Goal: Task Accomplishment & Management: Complete application form

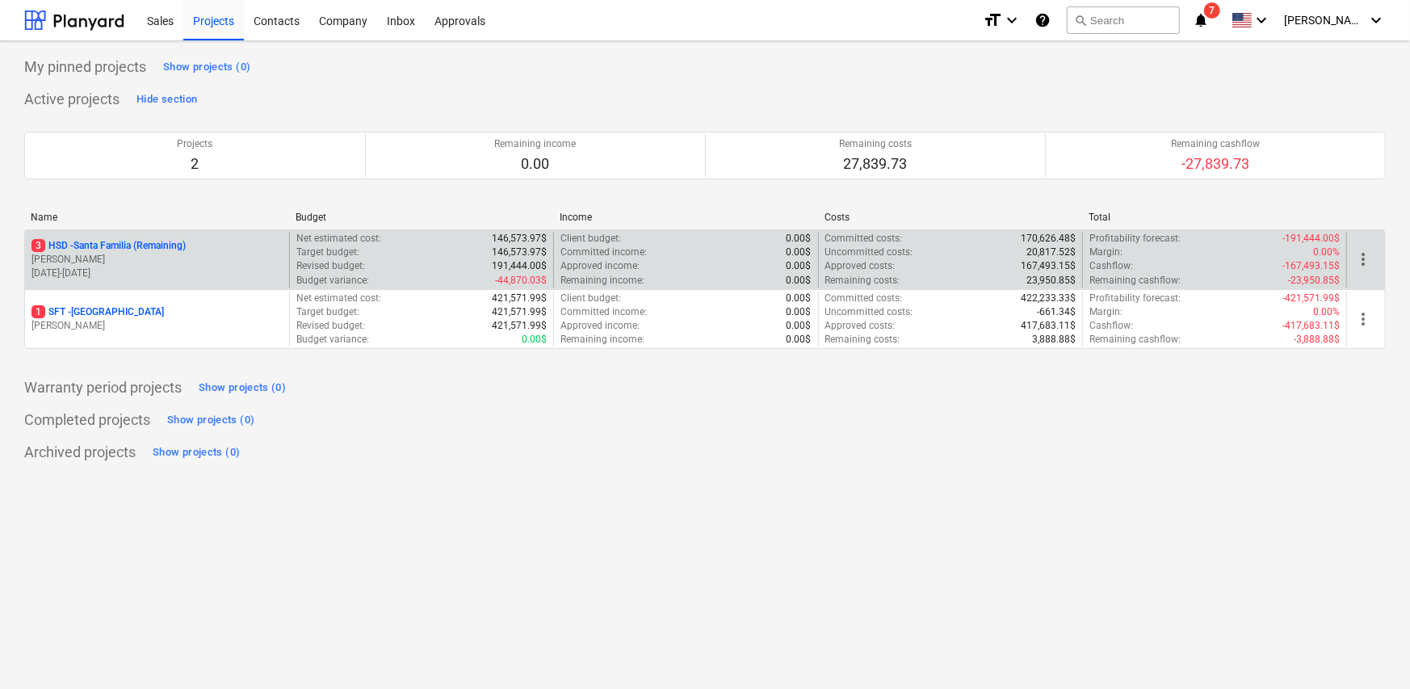
click at [140, 276] on p "01.12.2024 - 30.11.2025" at bounding box center [156, 273] width 251 height 14
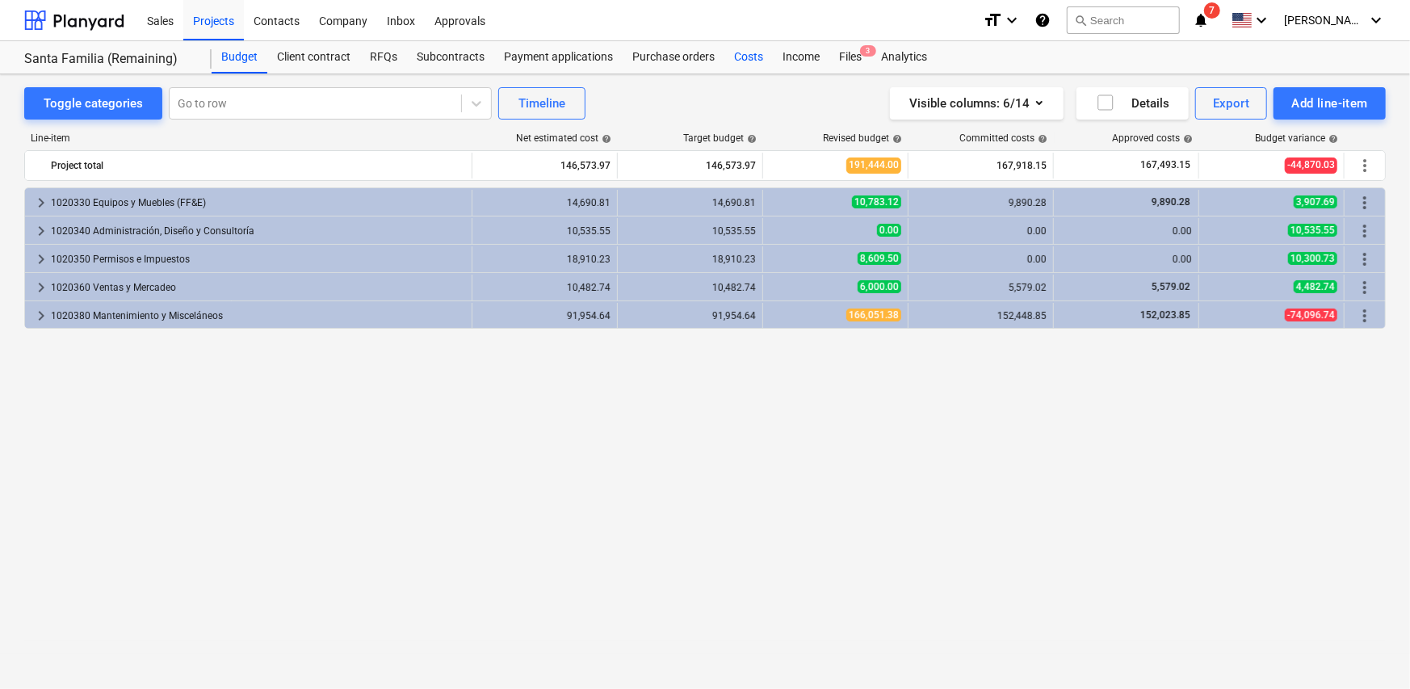
click at [747, 58] on div "Costs" at bounding box center [748, 57] width 48 height 32
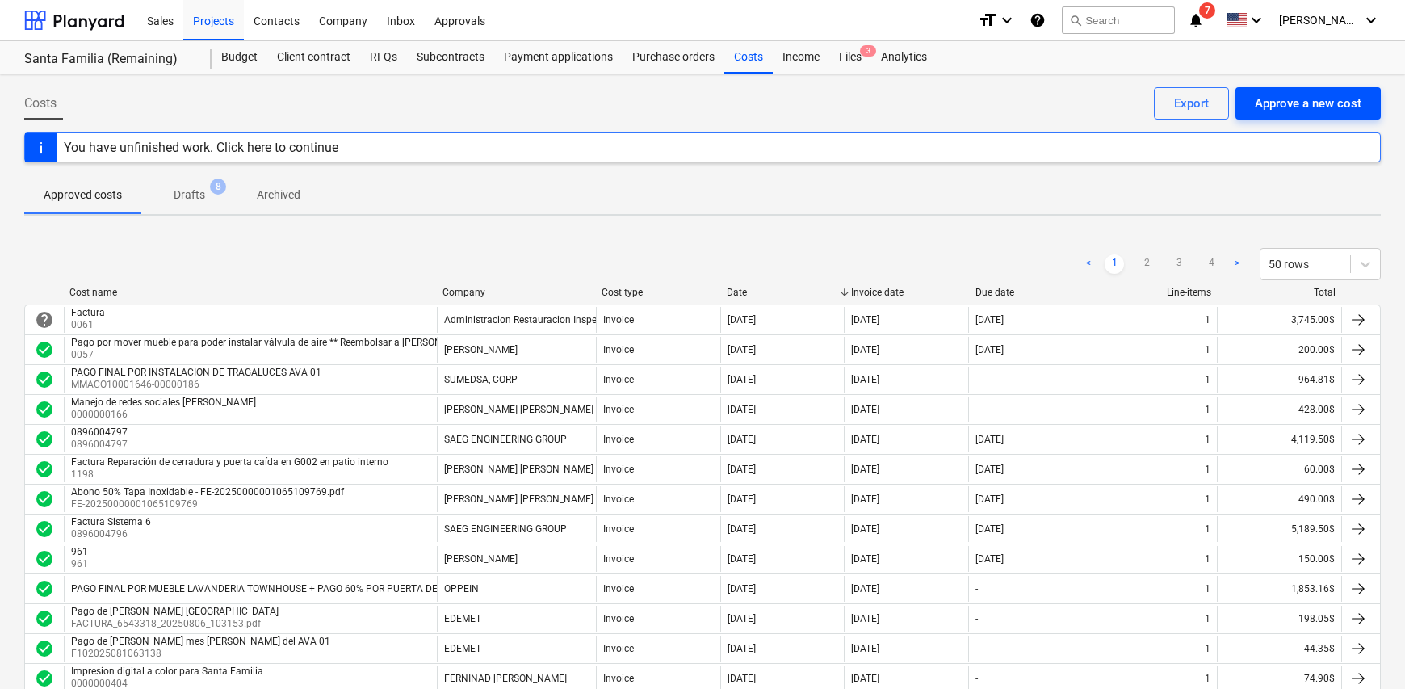
click at [1311, 99] on div "Approve a new cost" at bounding box center [1308, 103] width 107 height 21
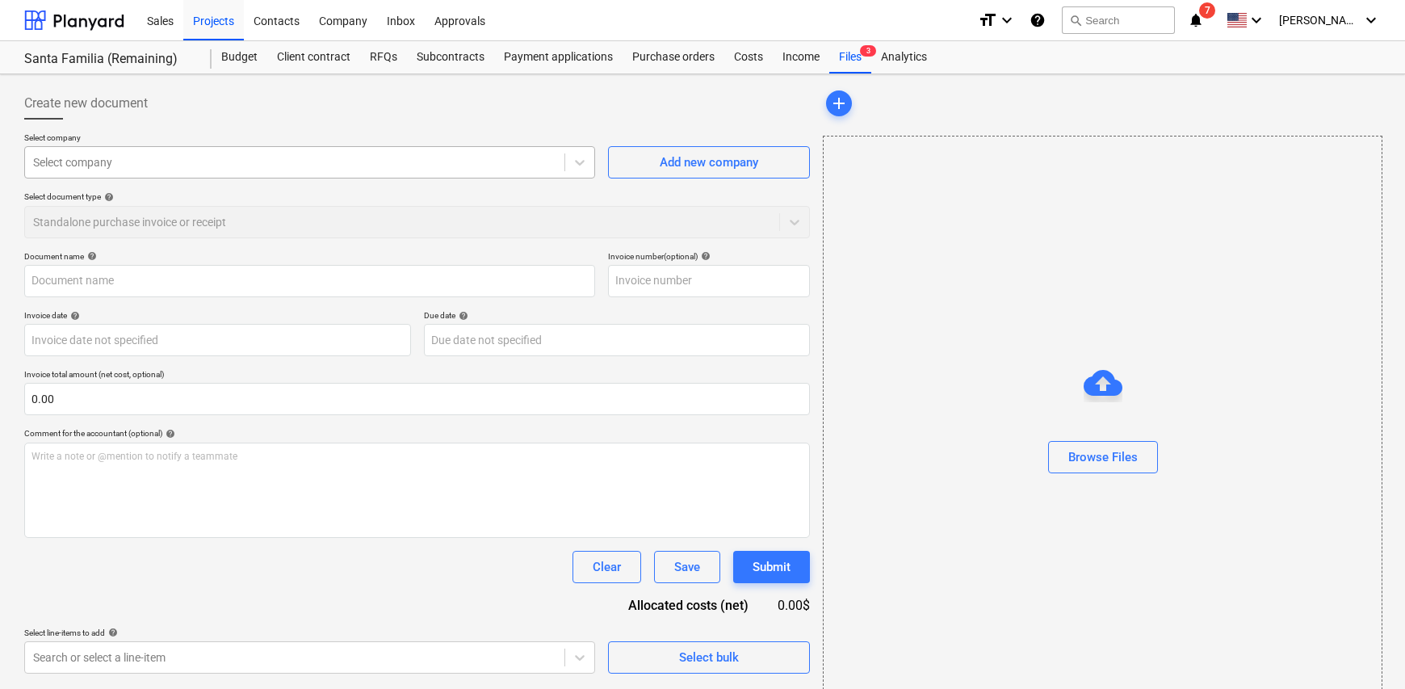
click at [112, 157] on div at bounding box center [294, 162] width 523 height 16
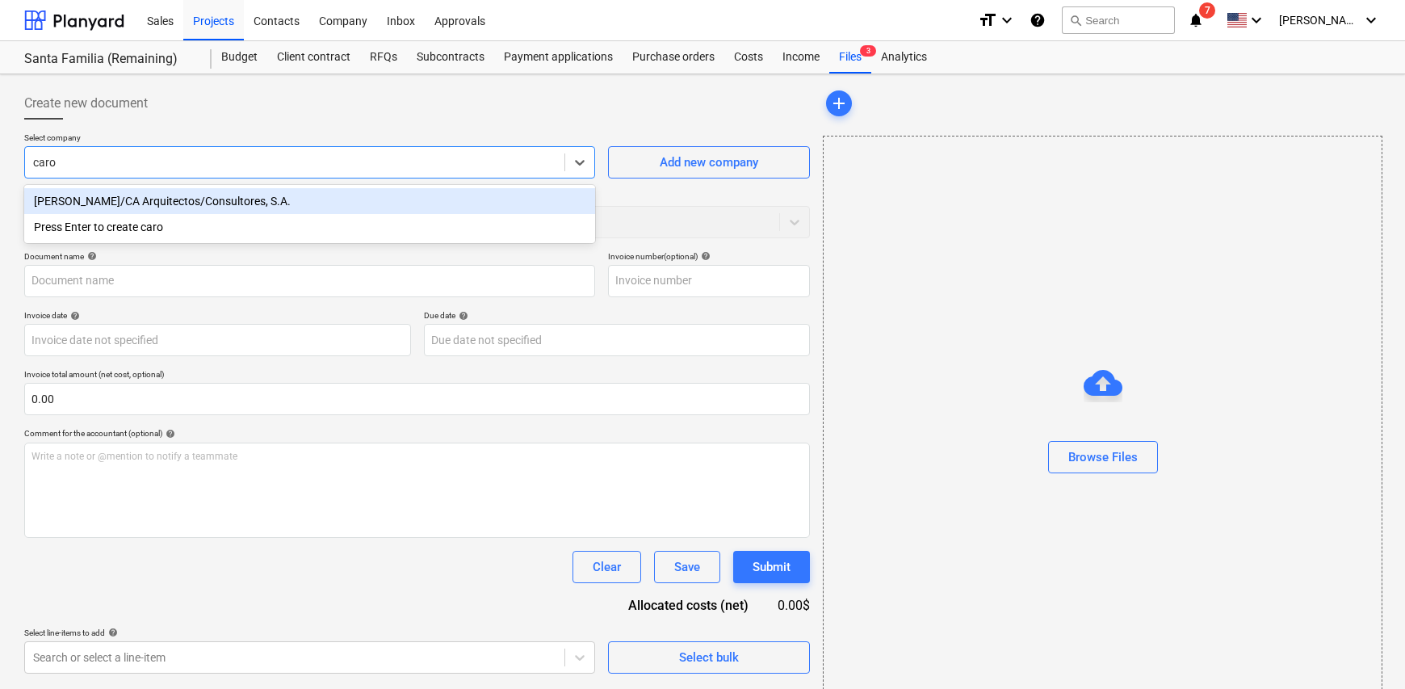
type input "carol"
click at [165, 207] on div "[PERSON_NAME]/CA Arquitectos/Consultores, S.A." at bounding box center [309, 201] width 571 height 26
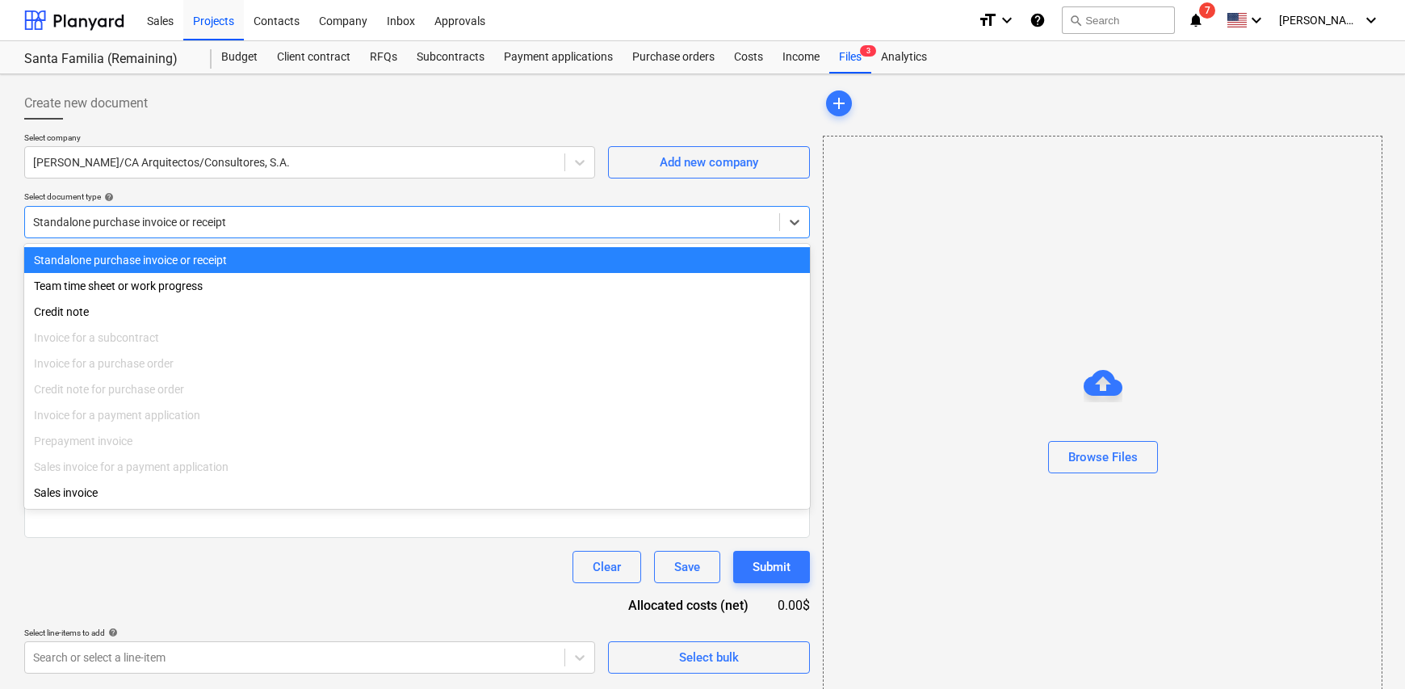
click at [229, 221] on div at bounding box center [402, 222] width 738 height 16
click at [232, 258] on div "Standalone purchase invoice or receipt" at bounding box center [417, 260] width 786 height 26
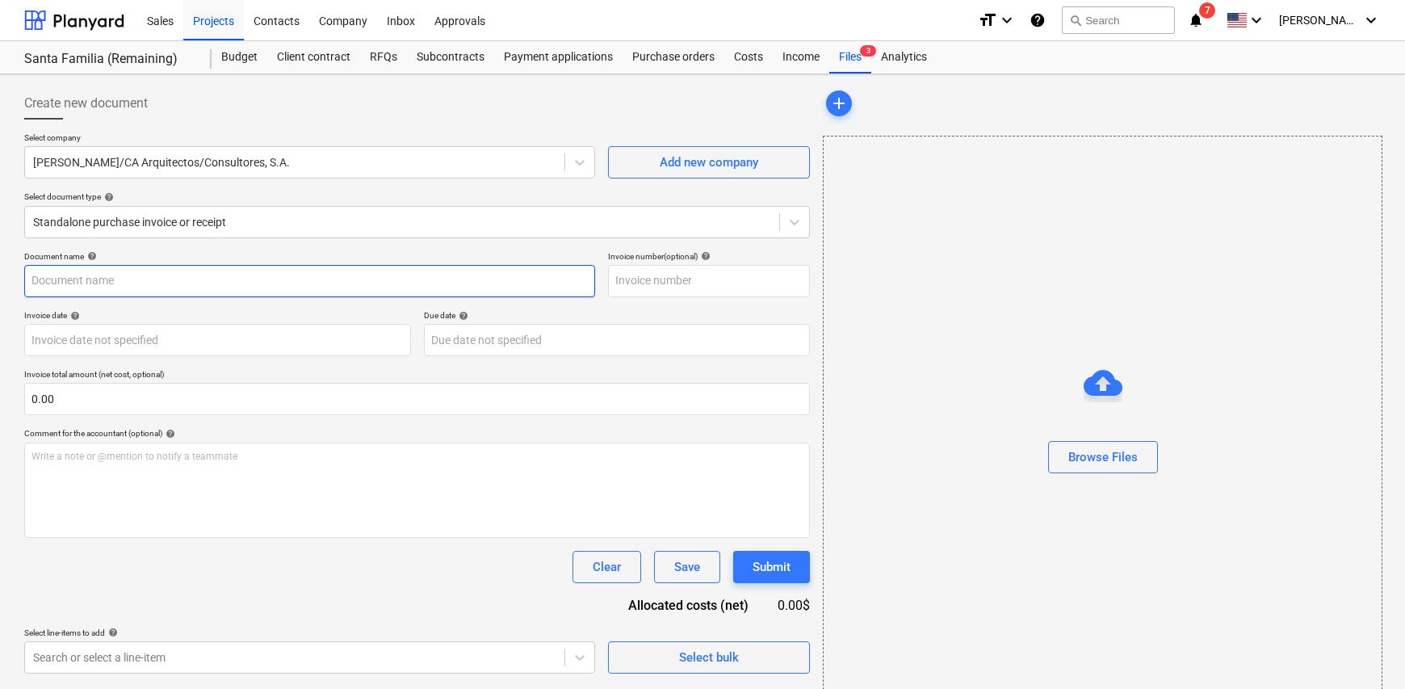
click at [129, 292] on input "text" at bounding box center [309, 281] width 571 height 32
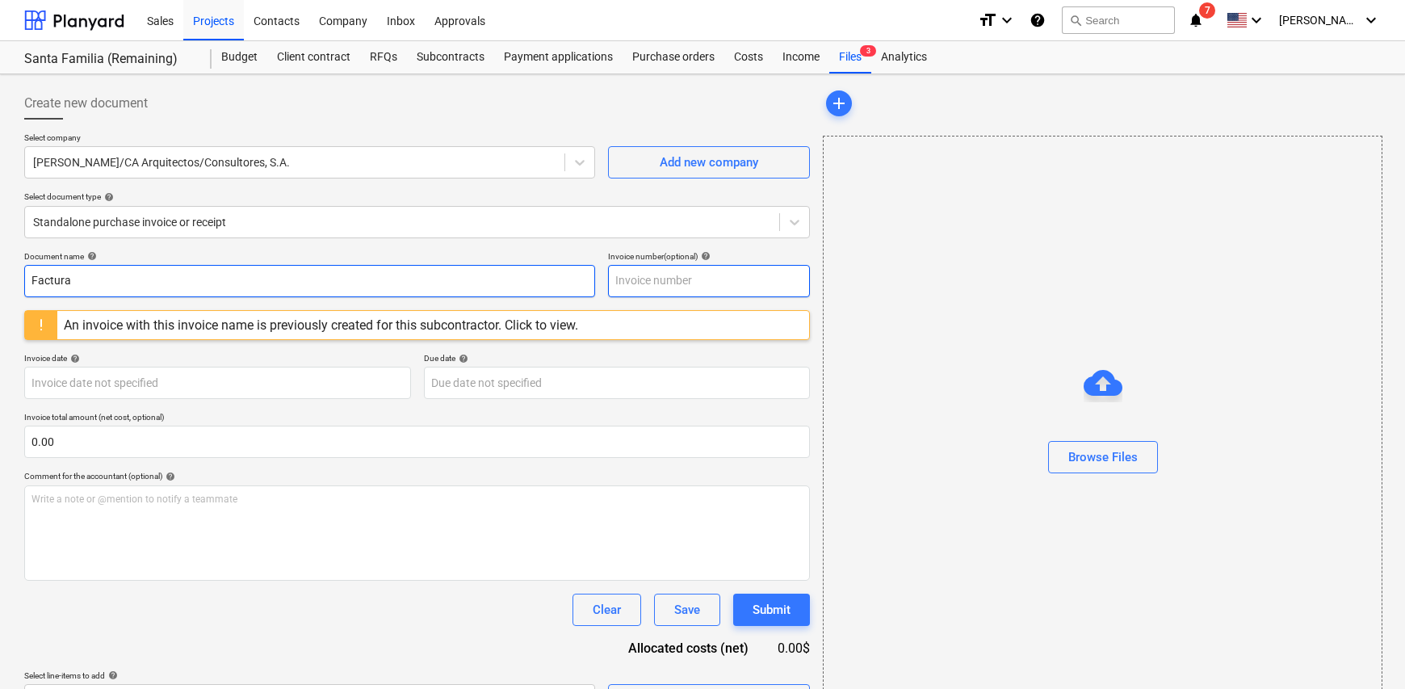
type input "Factura"
click at [630, 280] on input "text" at bounding box center [709, 281] width 202 height 32
click at [651, 284] on input "text" at bounding box center [709, 281] width 202 height 32
type input "153"
click at [174, 380] on body "Sales Projects Contacts Company Inbox Approvals format_size keyboard_arrow_down…" at bounding box center [702, 344] width 1405 height 689
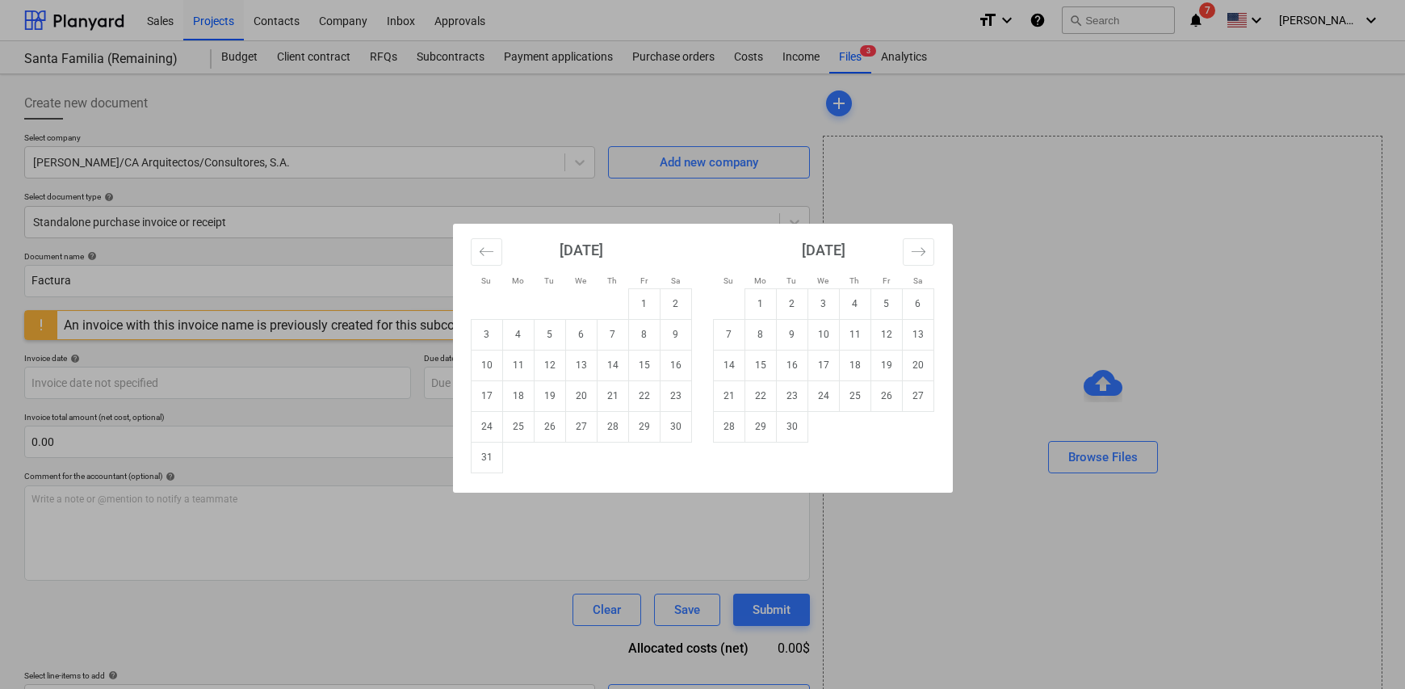
click at [643, 399] on td "22" at bounding box center [643, 395] width 31 height 31
type input "[DATE]"
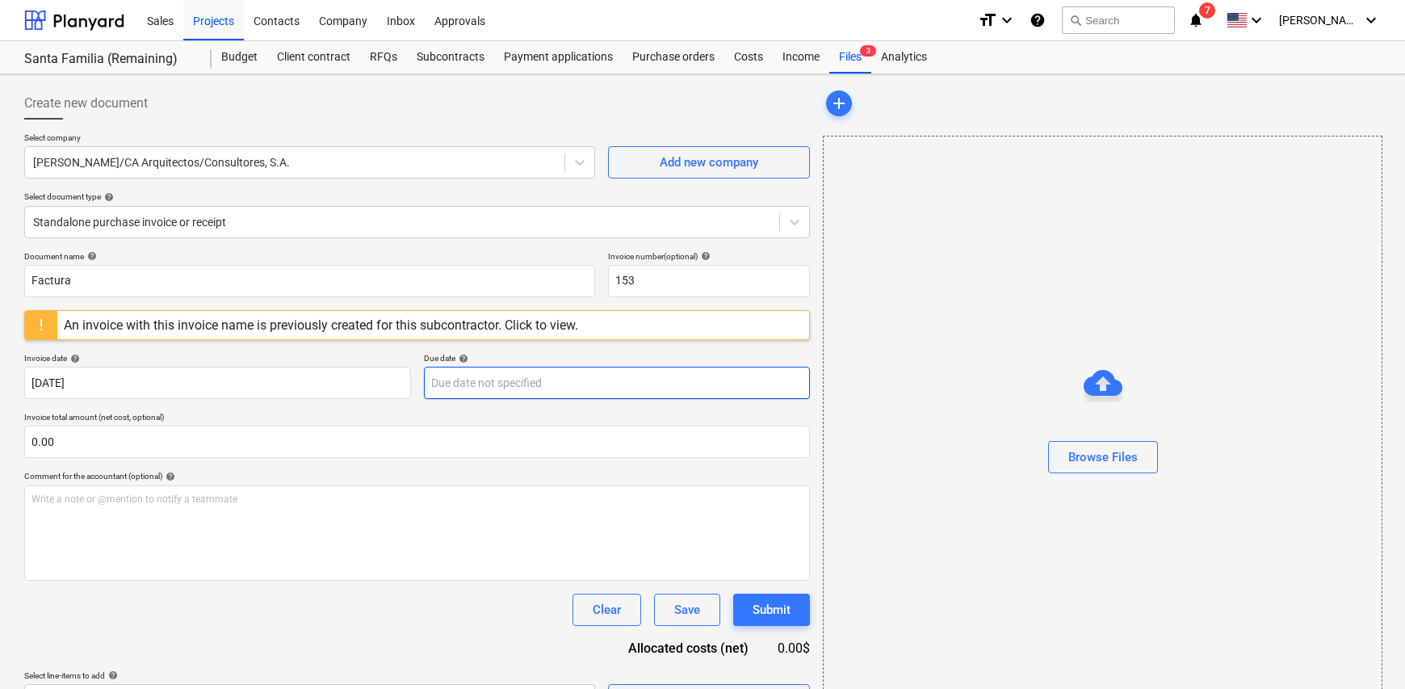
click at [501, 385] on body "Sales Projects Contacts Company Inbox Approvals format_size keyboard_arrow_down…" at bounding box center [702, 344] width 1405 height 689
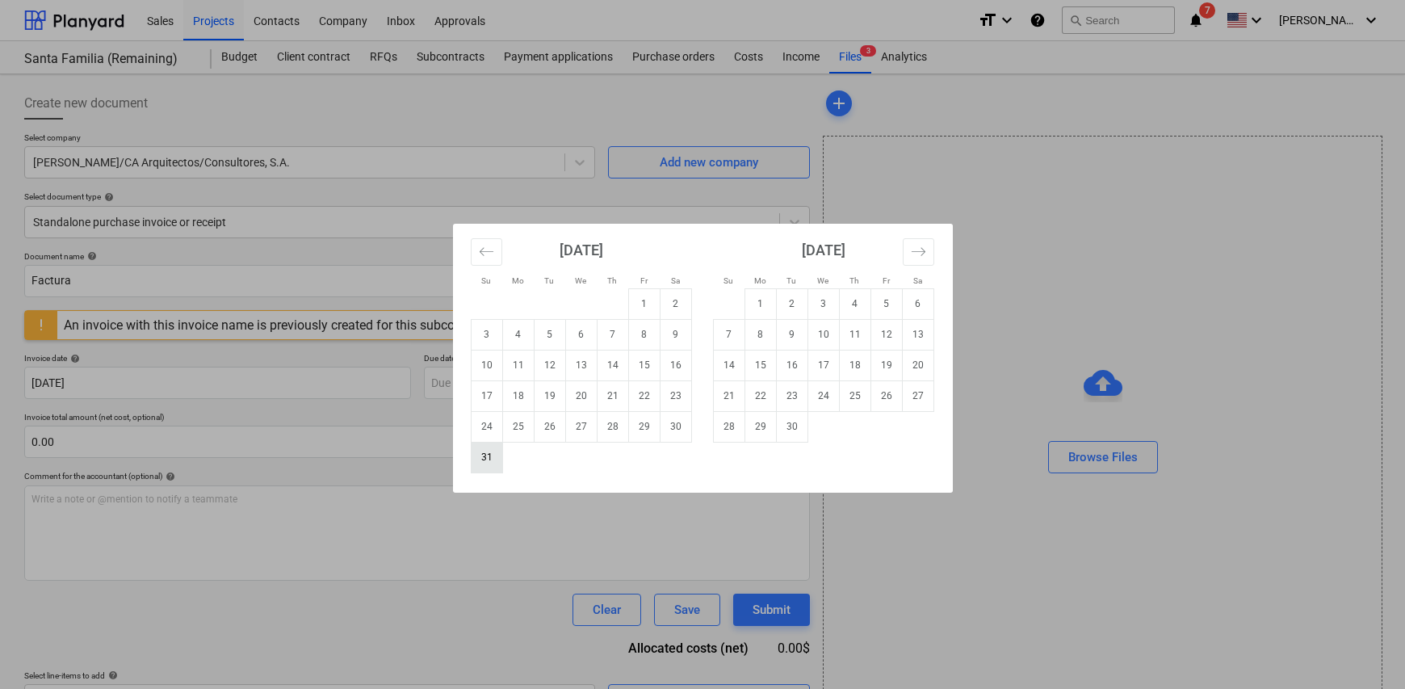
click at [483, 458] on td "31" at bounding box center [486, 457] width 31 height 31
type input "[DATE]"
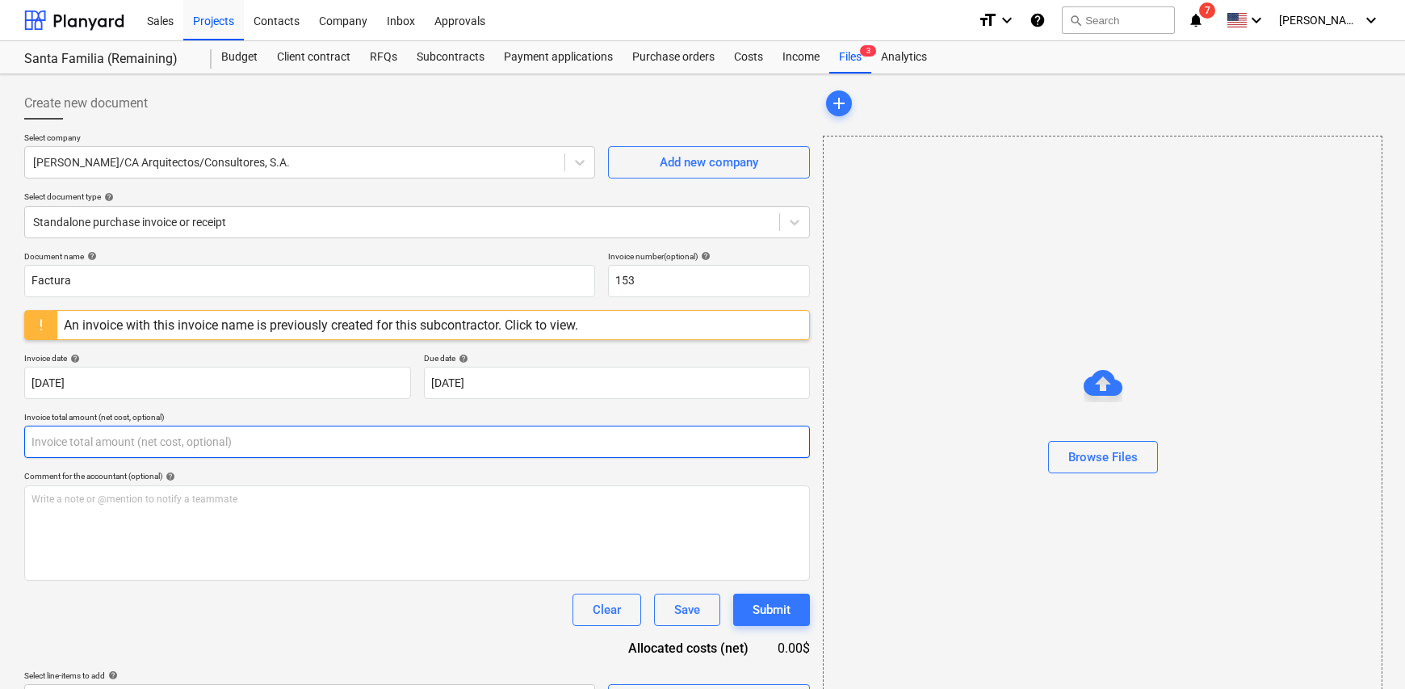
click at [93, 445] on input "text" at bounding box center [417, 441] width 786 height 32
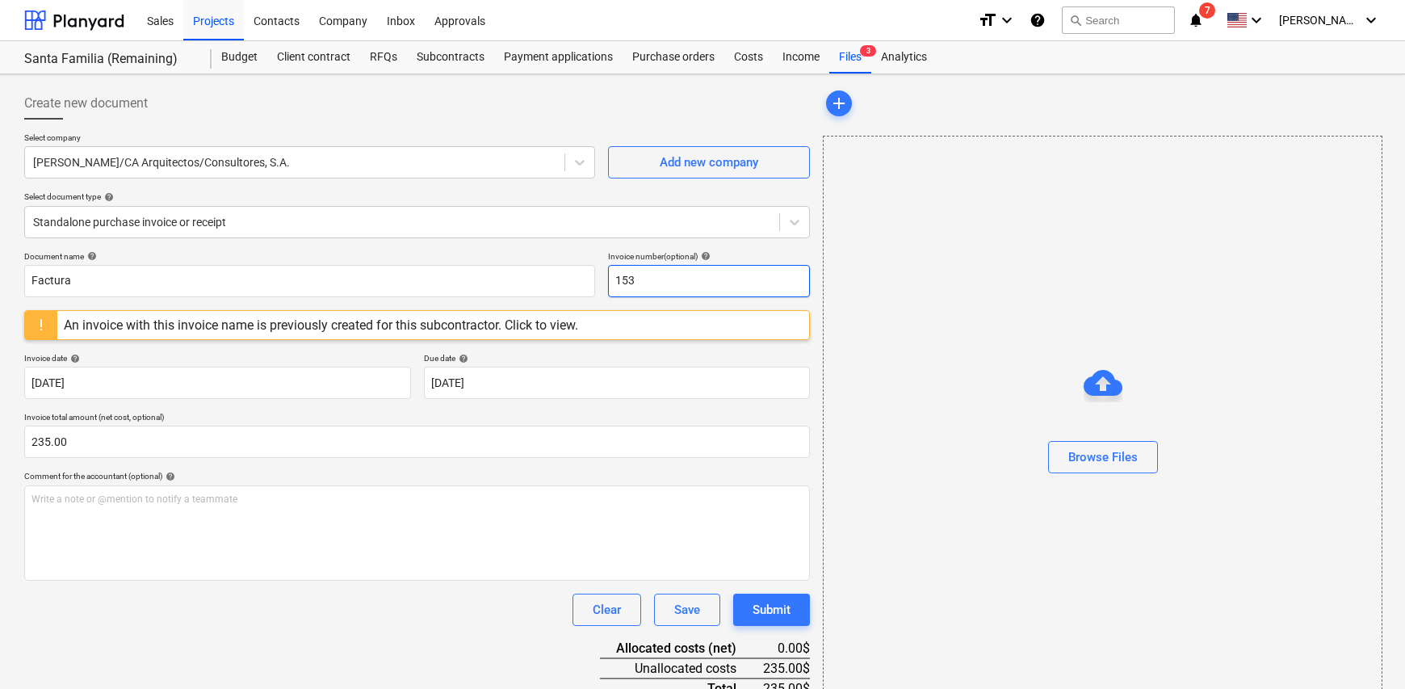
click at [698, 277] on input "153" at bounding box center [709, 281] width 202 height 32
type input "235.00"
type input "152"
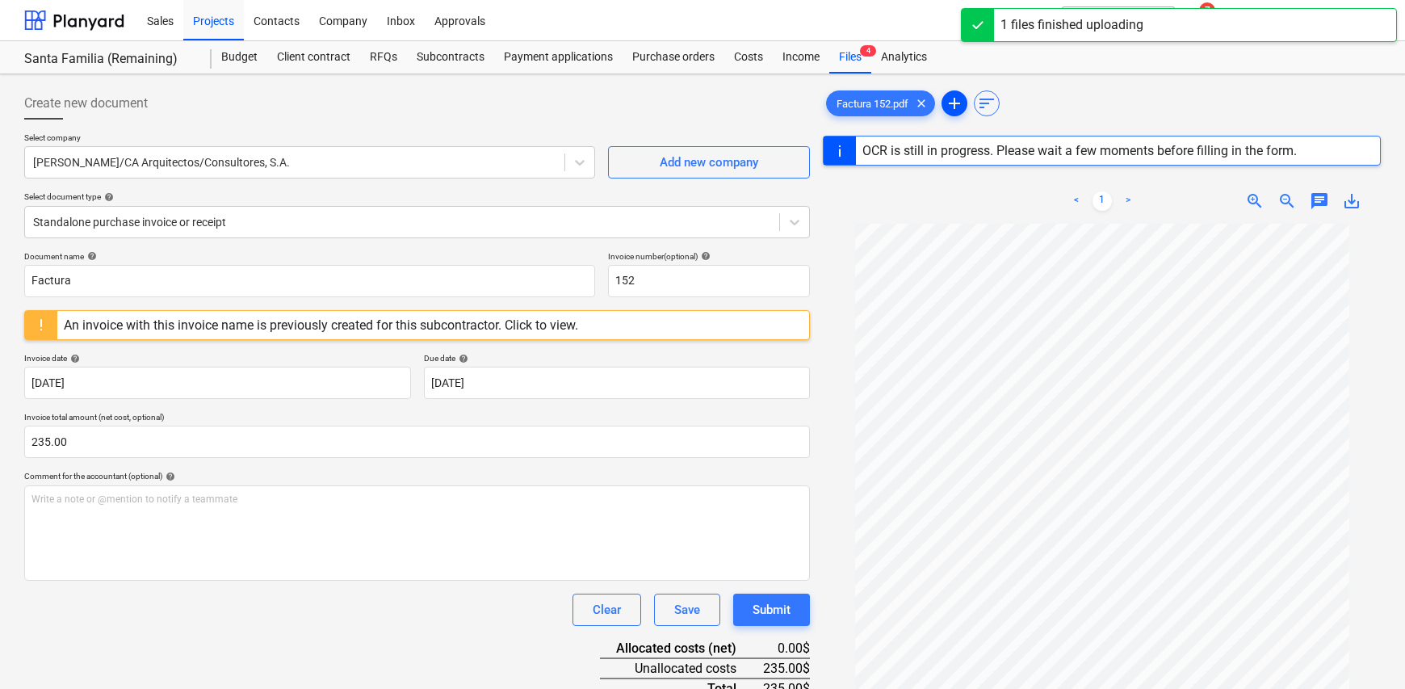
click at [959, 107] on span "add" at bounding box center [954, 103] width 19 height 19
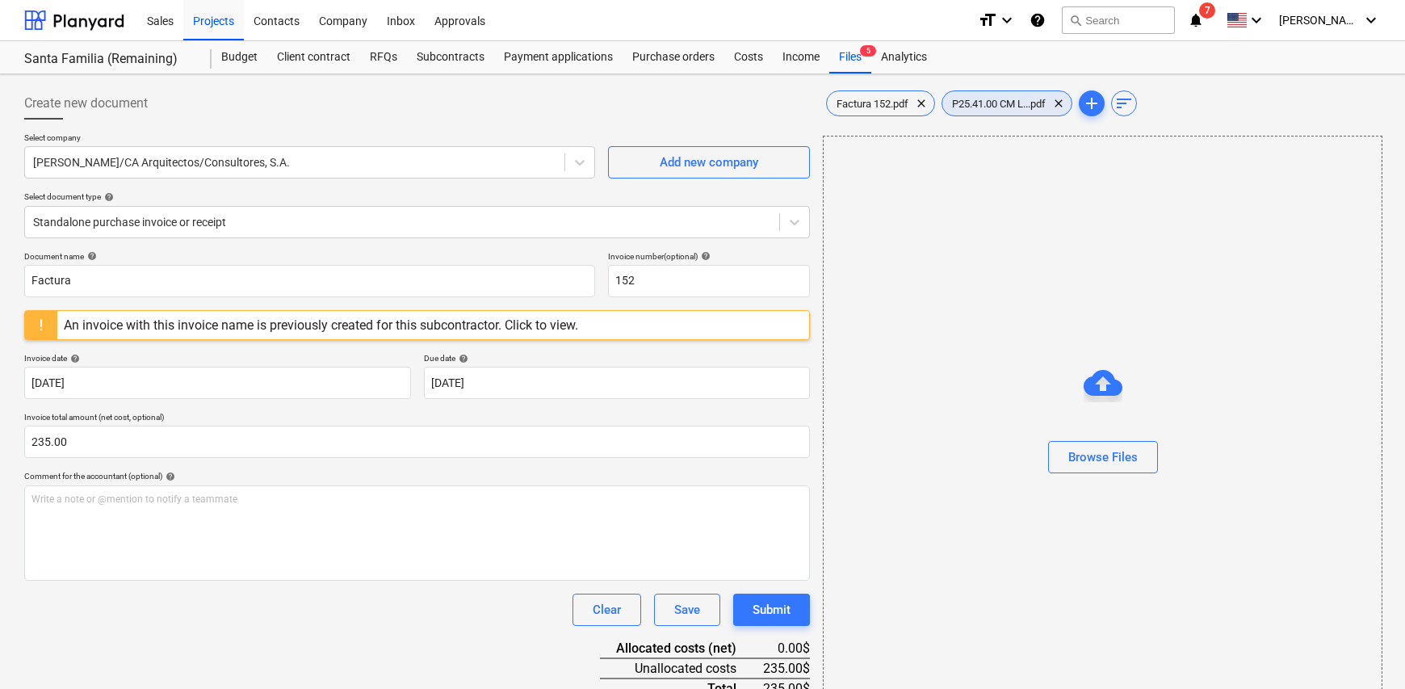
click at [1006, 100] on span "P25.41.00 CM L...pdf" at bounding box center [998, 104] width 113 height 12
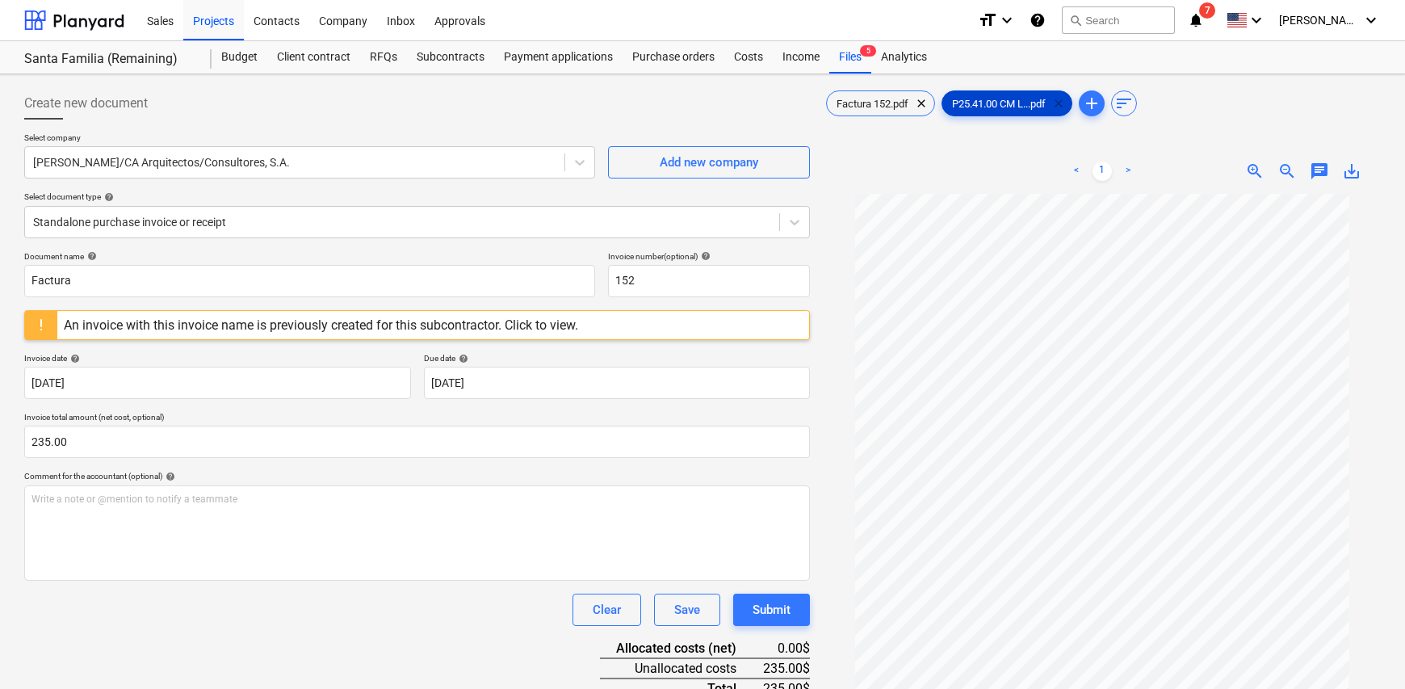
click at [1063, 104] on span "clear" at bounding box center [1058, 103] width 19 height 19
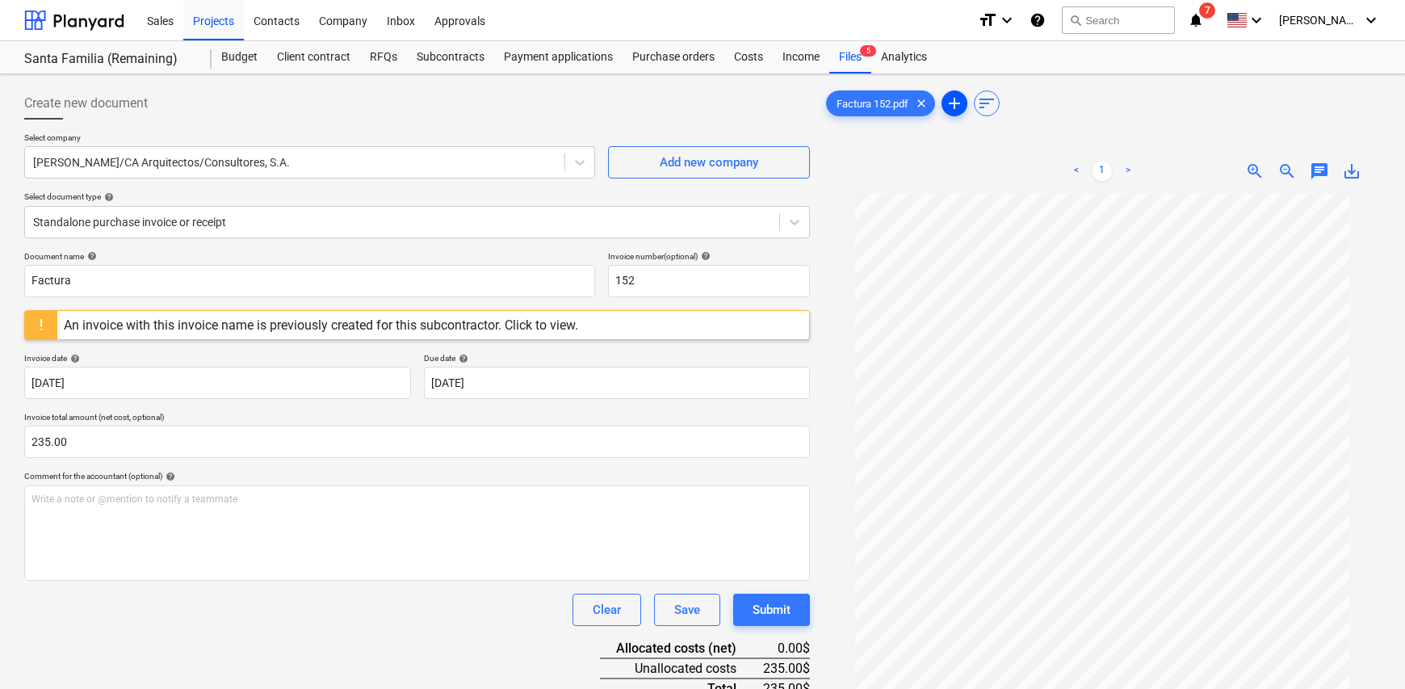
click at [955, 113] on button "add" at bounding box center [954, 103] width 26 height 26
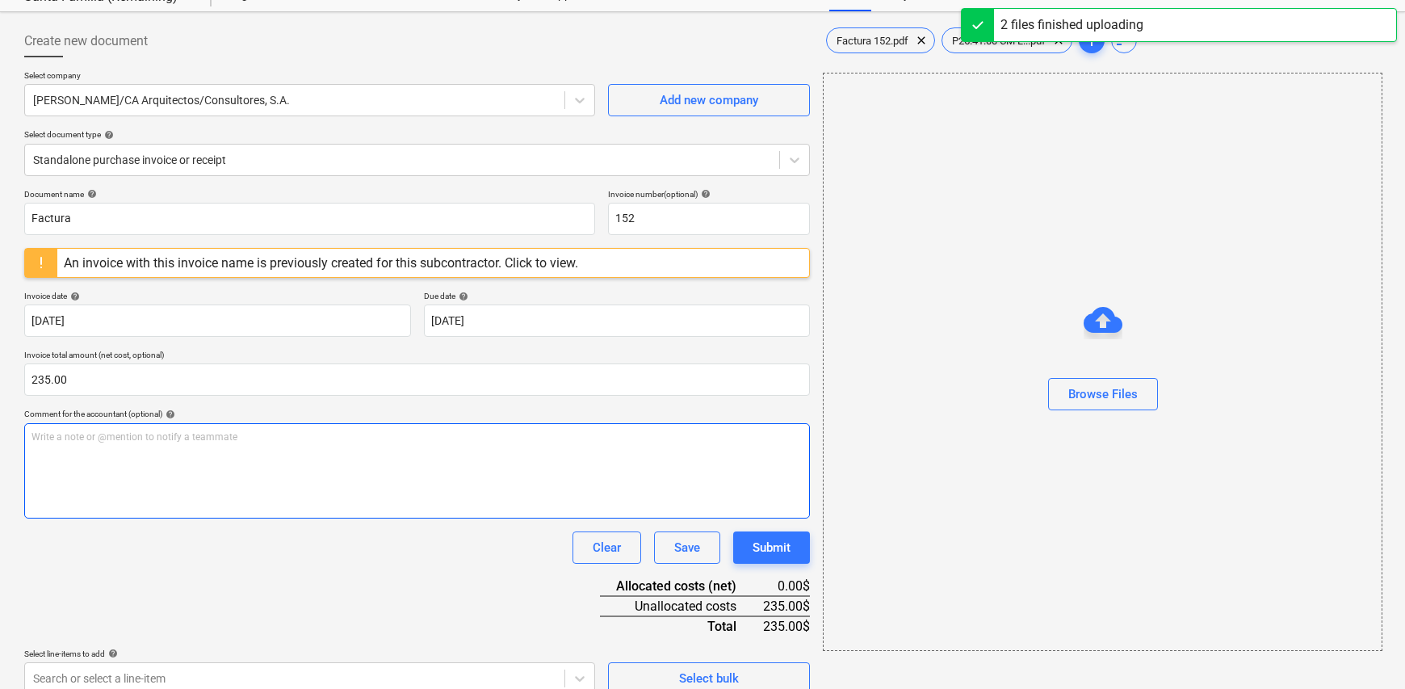
scroll to position [81, 0]
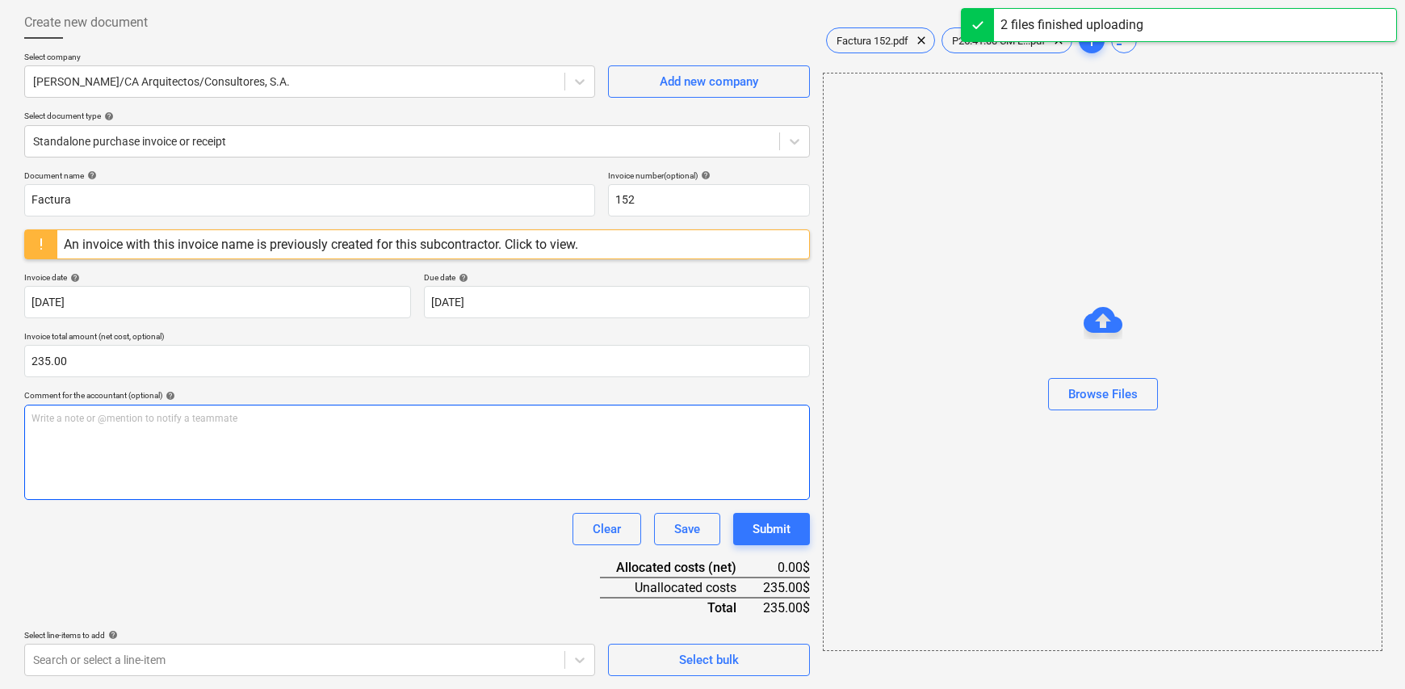
click at [75, 442] on div "Write a note or @mention to notify a teammate [PERSON_NAME]" at bounding box center [417, 451] width 786 height 95
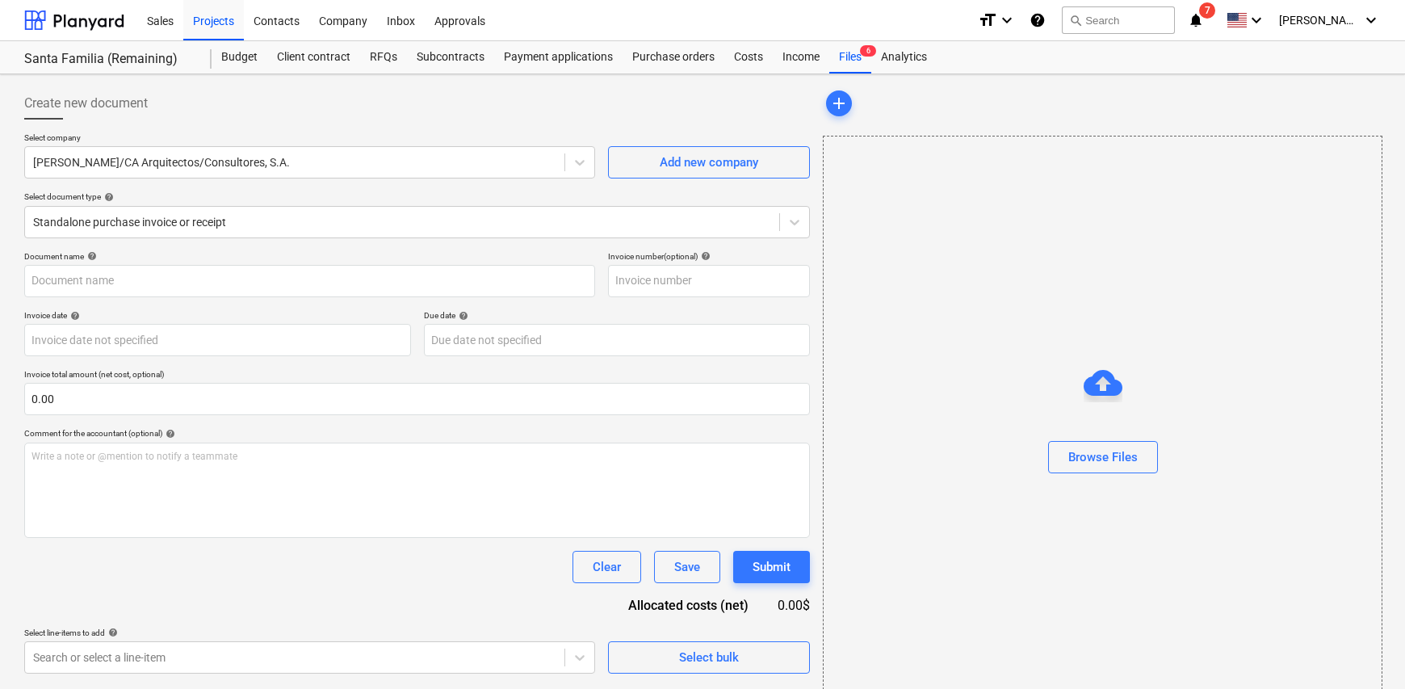
type input "1"
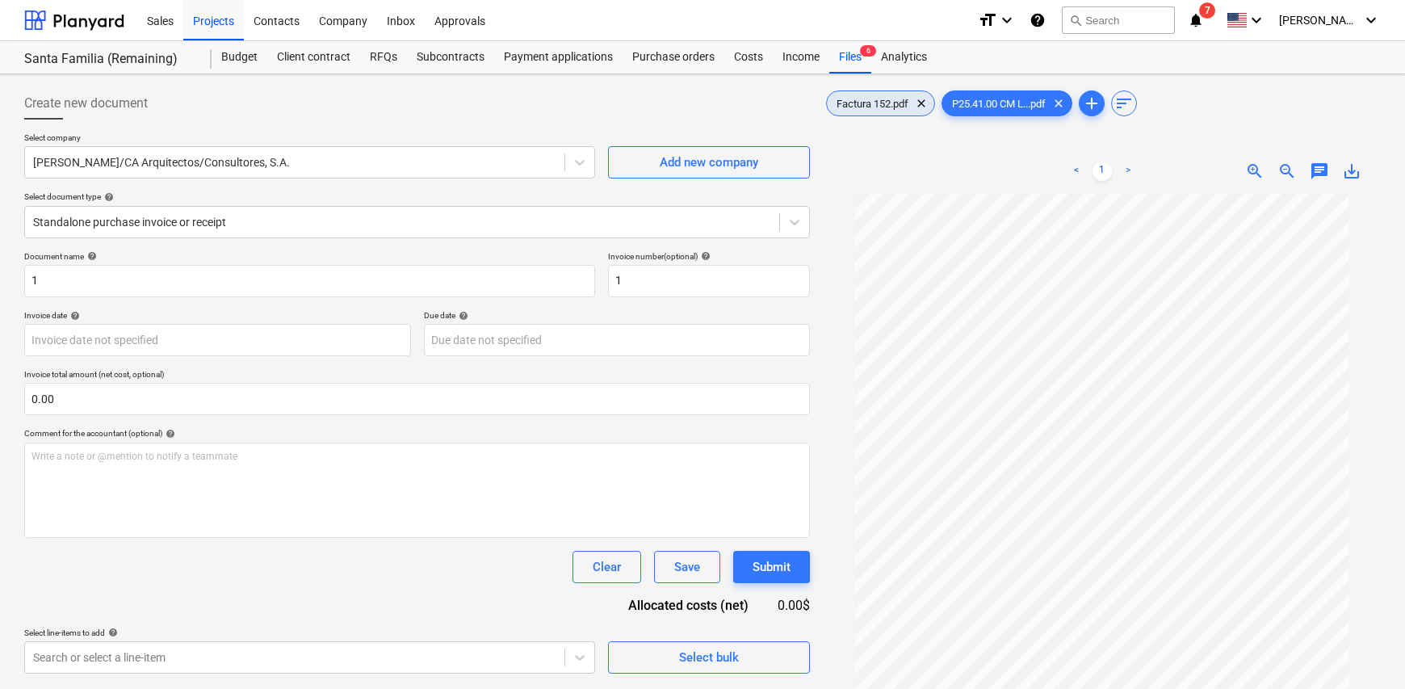
click at [880, 103] on span "Factura 152.pdf" at bounding box center [872, 104] width 91 height 12
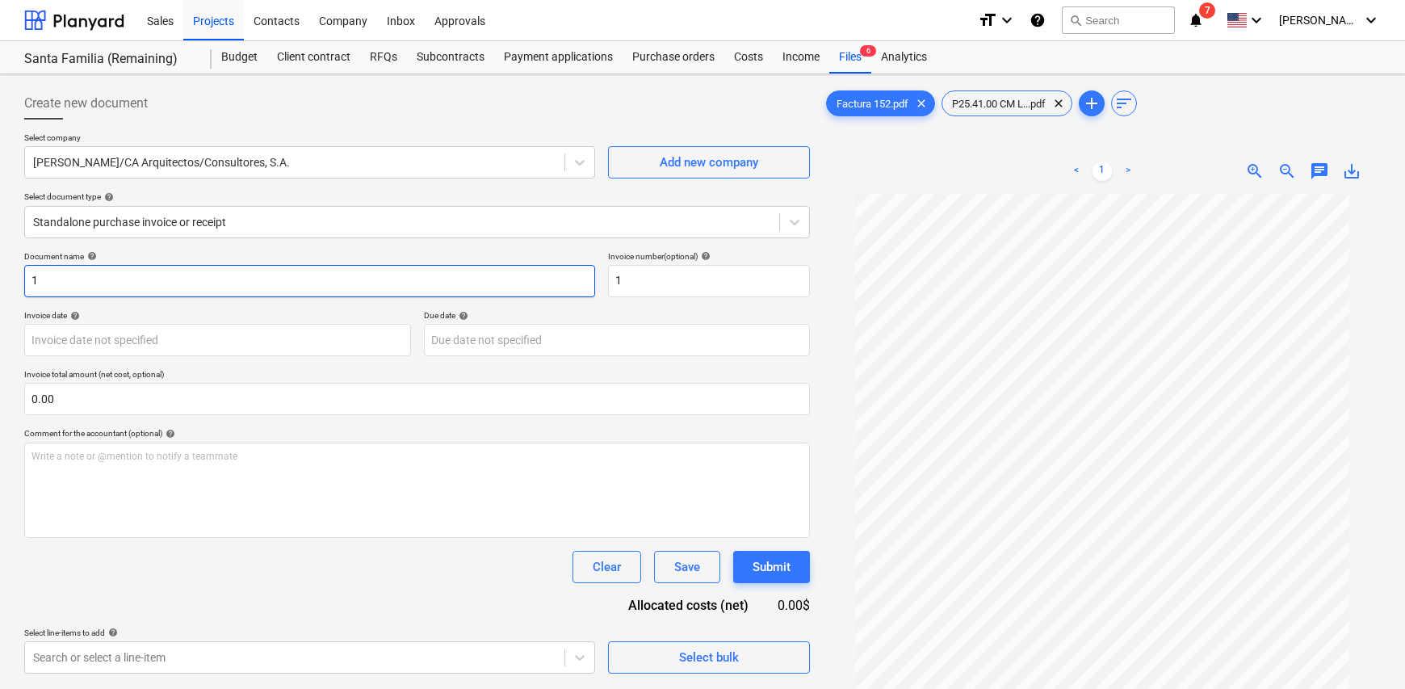
click at [105, 286] on input "1" at bounding box center [309, 281] width 571 height 32
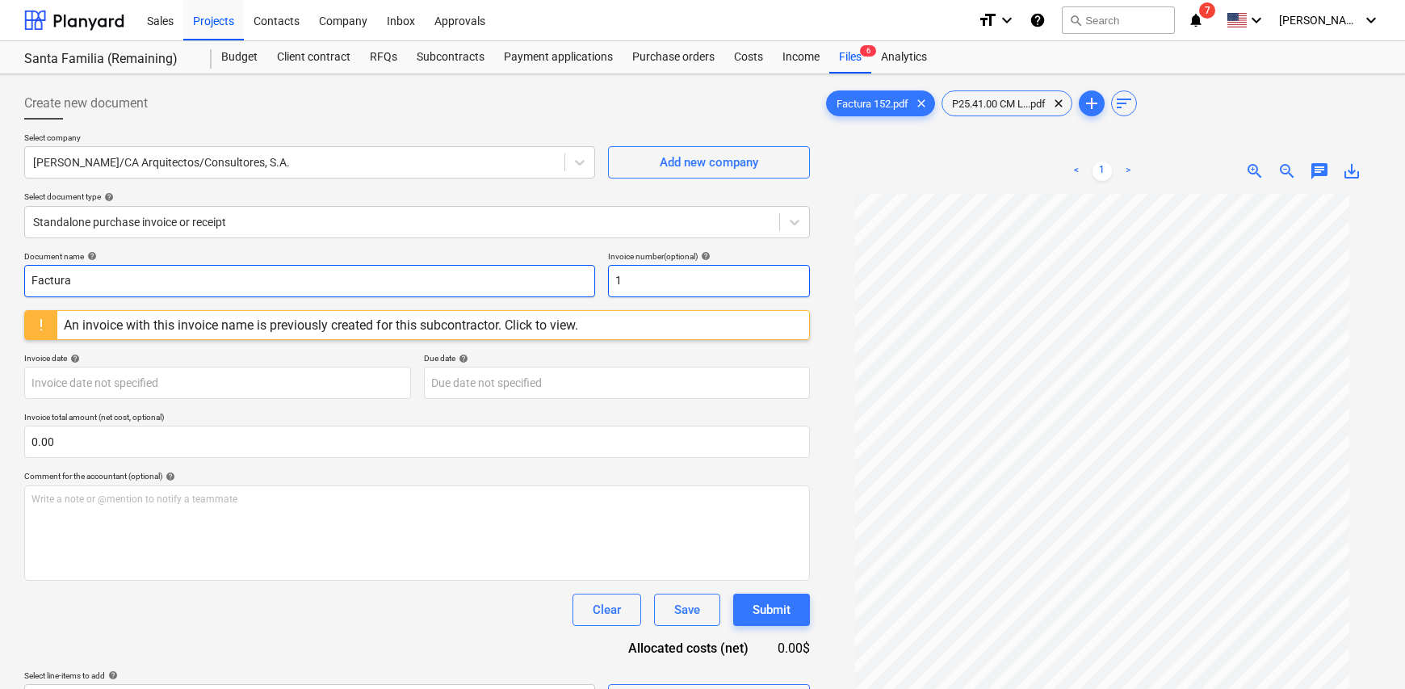
type input "Factura"
click at [678, 283] on input "1" at bounding box center [709, 281] width 202 height 32
click at [646, 290] on input "text" at bounding box center [709, 281] width 202 height 32
type input "152"
click at [235, 385] on body "Sales Projects Contacts Company Inbox Approvals format_size keyboard_arrow_down…" at bounding box center [702, 344] width 1405 height 689
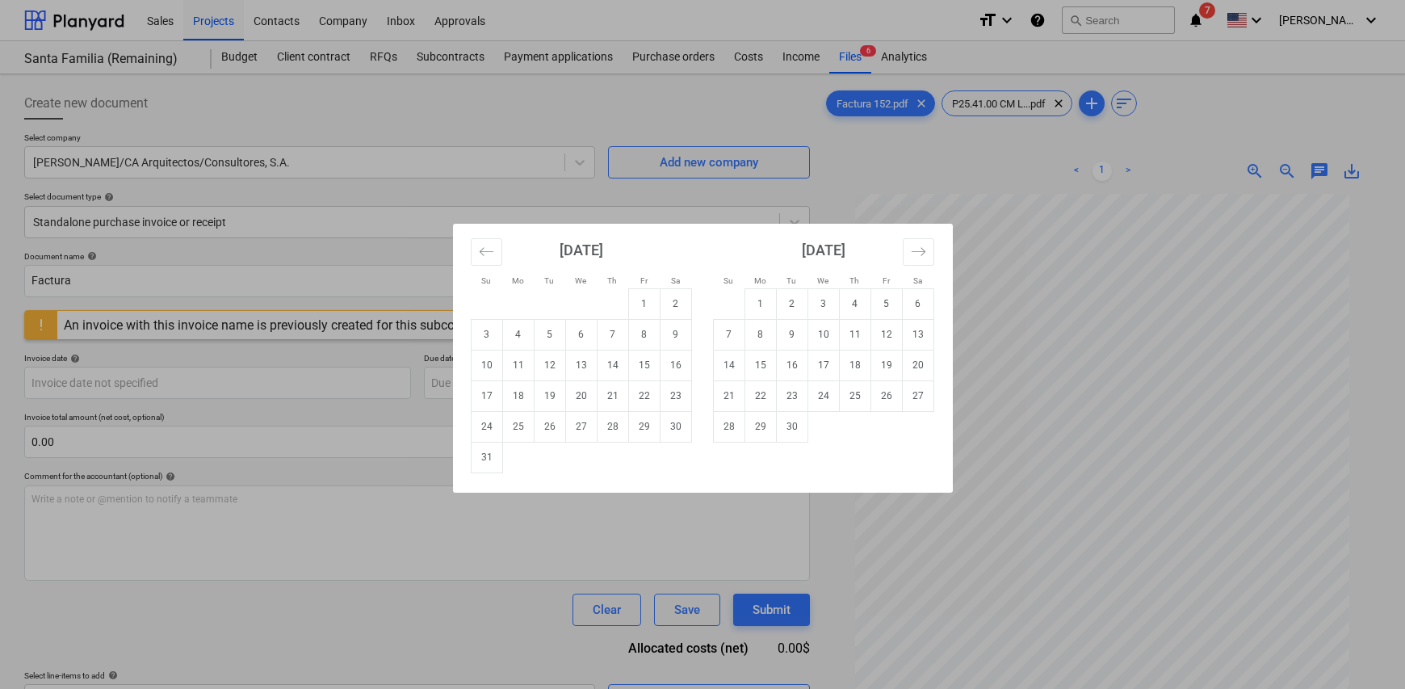
click at [639, 401] on td "22" at bounding box center [643, 395] width 31 height 31
type input "[DATE]"
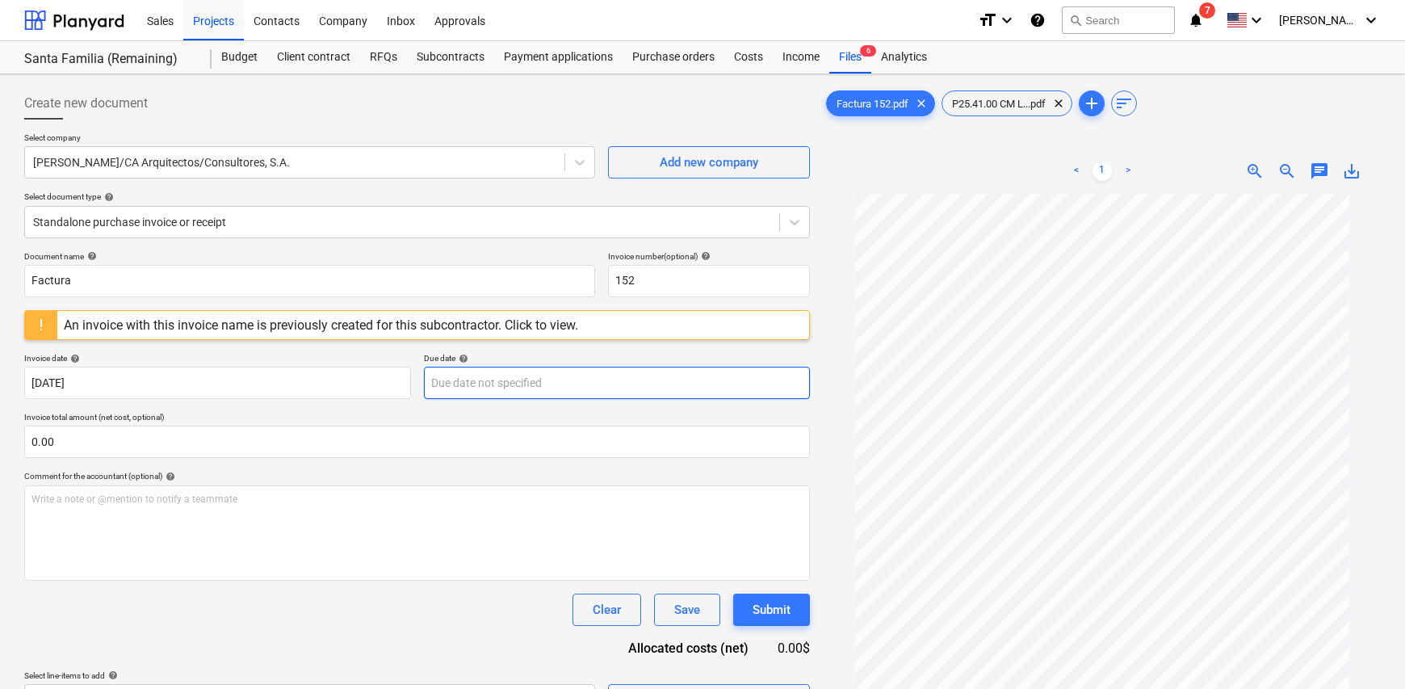
click at [488, 384] on body "Sales Projects Contacts Company Inbox Approvals format_size keyboard_arrow_down…" at bounding box center [702, 344] width 1405 height 689
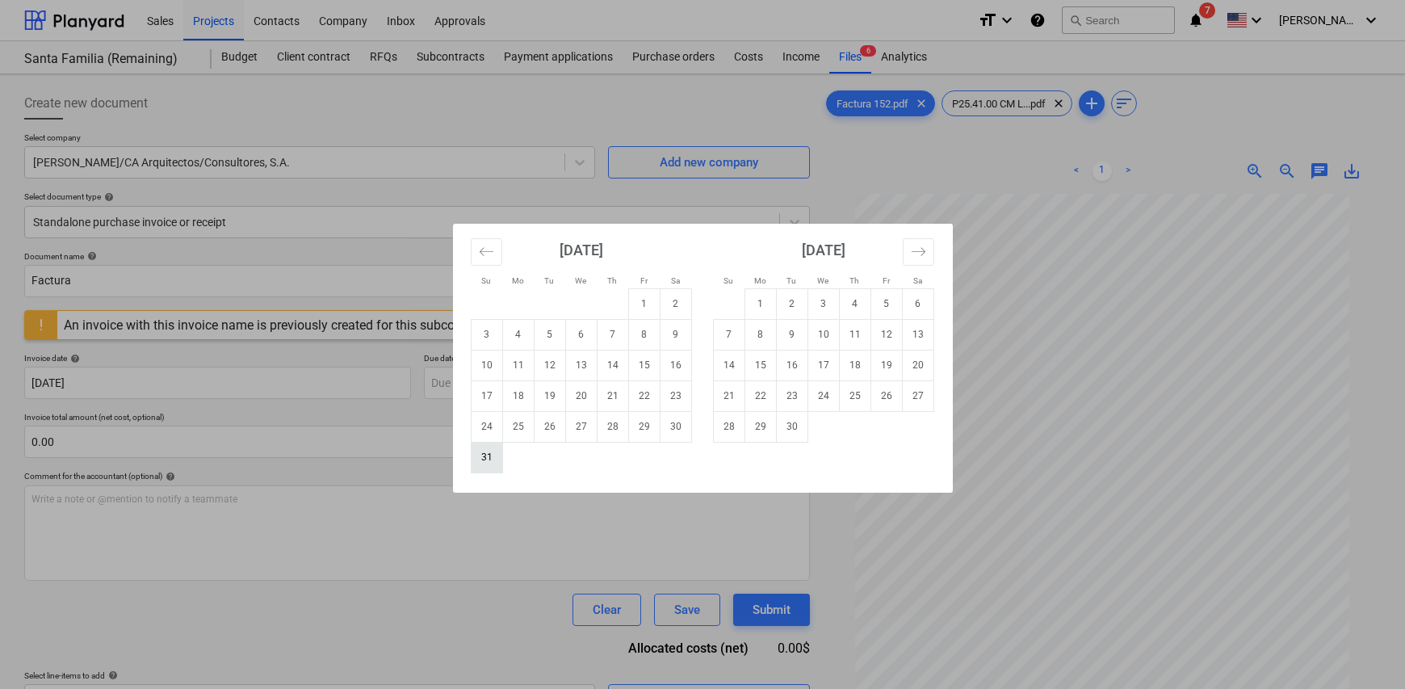
click at [482, 457] on td "31" at bounding box center [486, 457] width 31 height 31
type input "[DATE]"
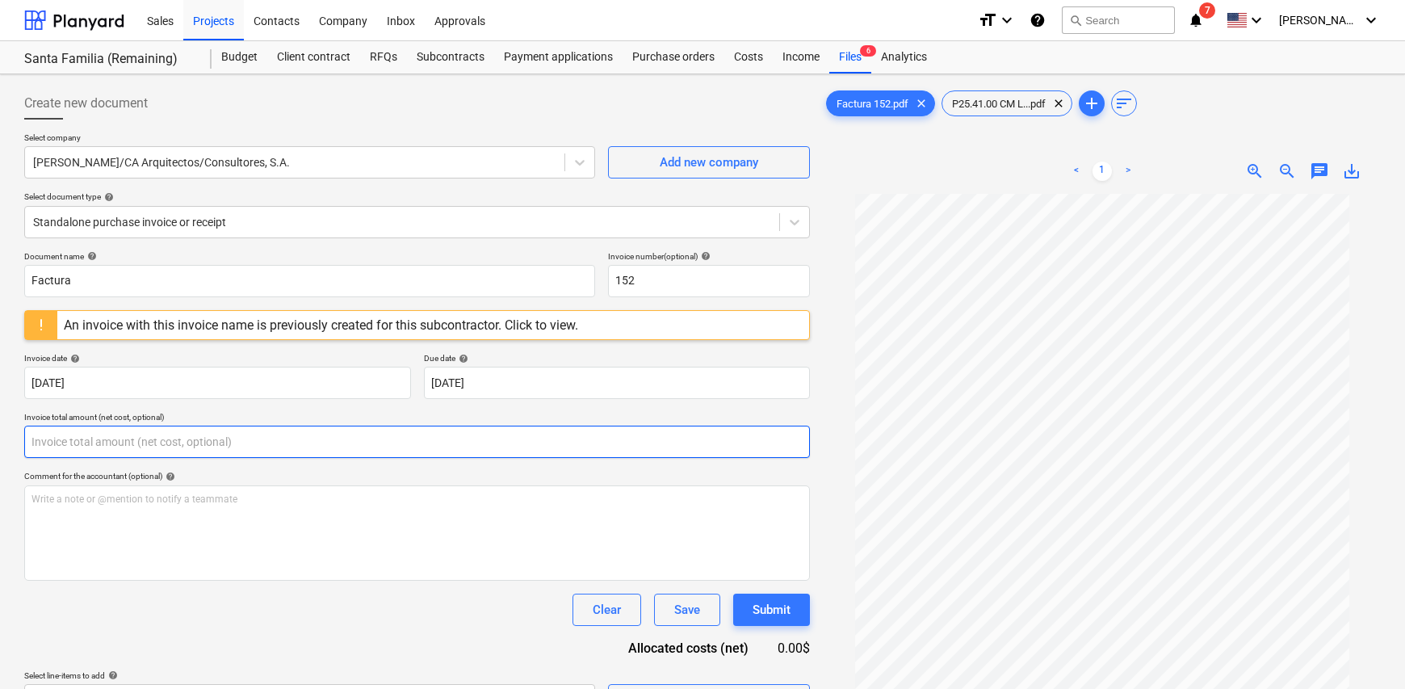
click at [157, 430] on input "text" at bounding box center [417, 441] width 786 height 32
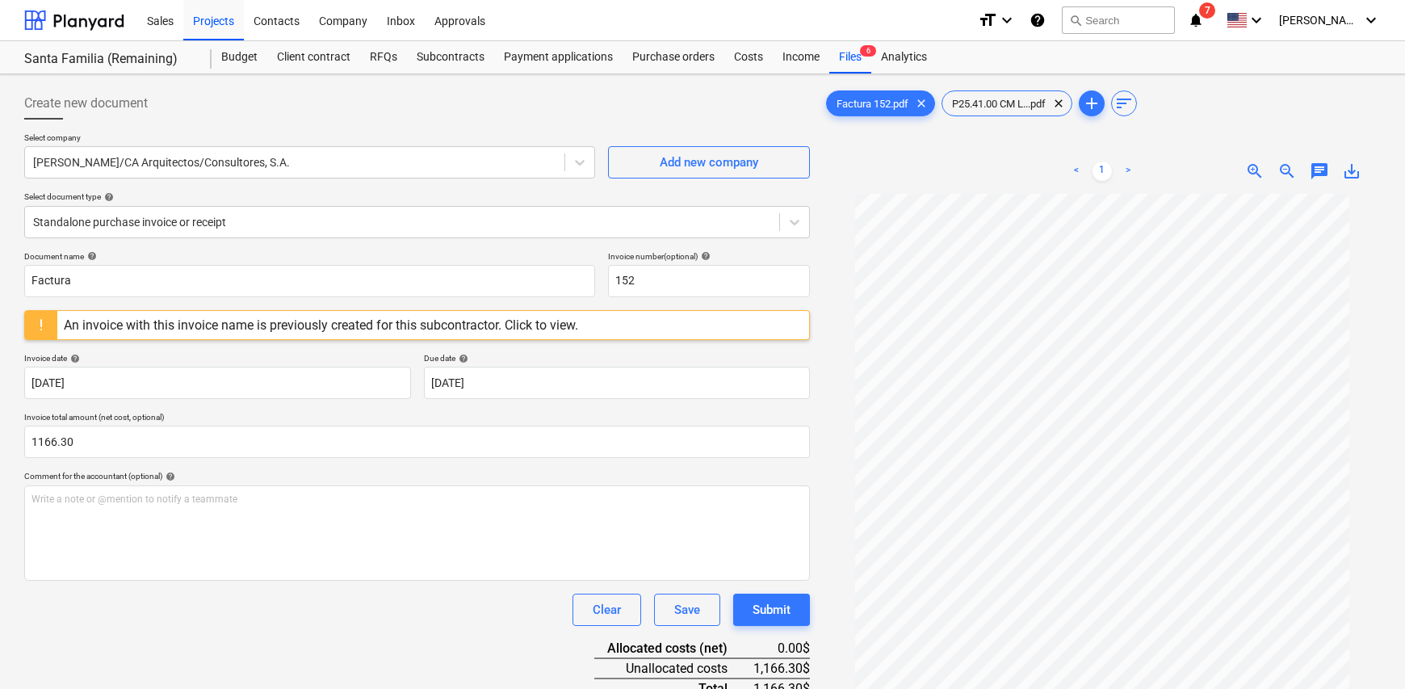
type input "1,166.30"
click at [430, 477] on div "Comment for the accountant (optional) help" at bounding box center [417, 476] width 786 height 10
click at [124, 517] on div "Write a note or @mention to notify a teammate [PERSON_NAME]" at bounding box center [417, 532] width 786 height 95
click at [995, 98] on span "P25.41.00 CM L...pdf" at bounding box center [998, 104] width 113 height 12
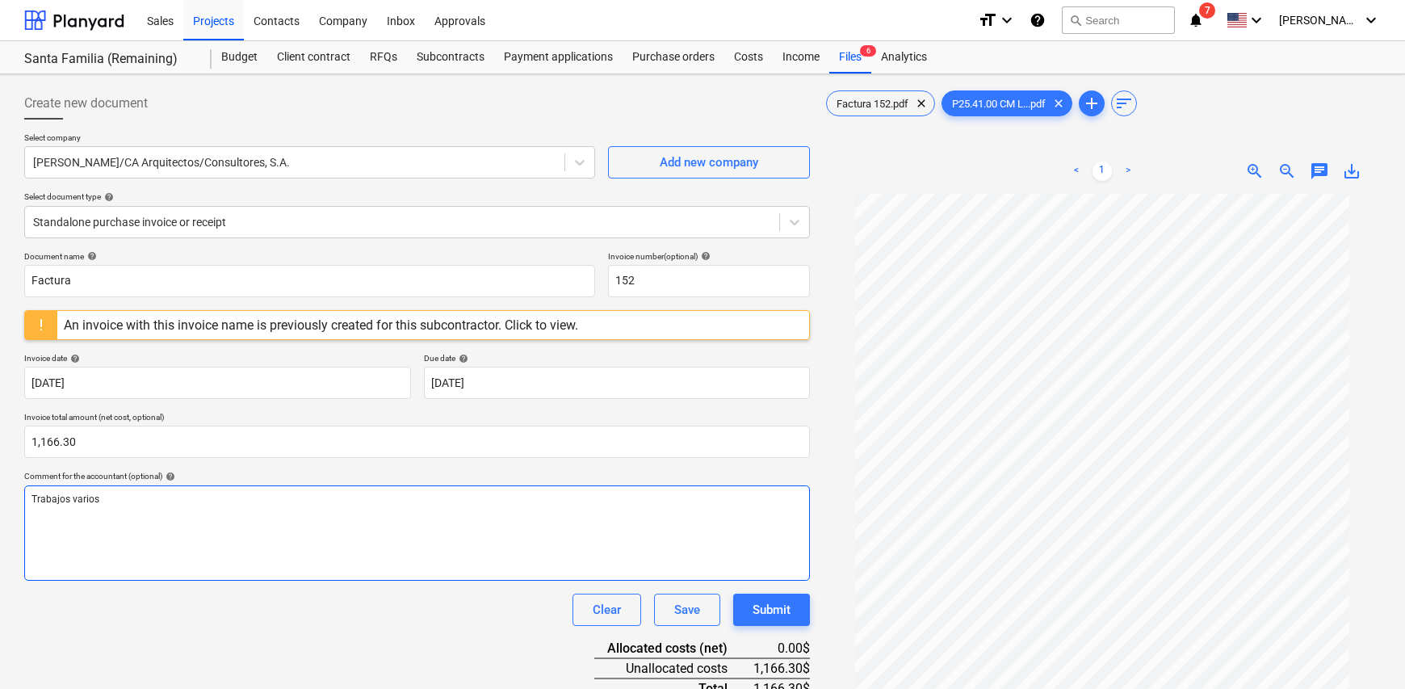
click at [175, 509] on div "Trabajos varios" at bounding box center [417, 532] width 786 height 95
click at [350, 500] on p "Trabajos varios pintura en paredes del D003 por trabajos de plomería," at bounding box center [416, 500] width 771 height 14
click at [358, 498] on span "Trabajos varios pintura en paredes del D003 por trabajos de plomería, resabes […" at bounding box center [240, 498] width 419 height 11
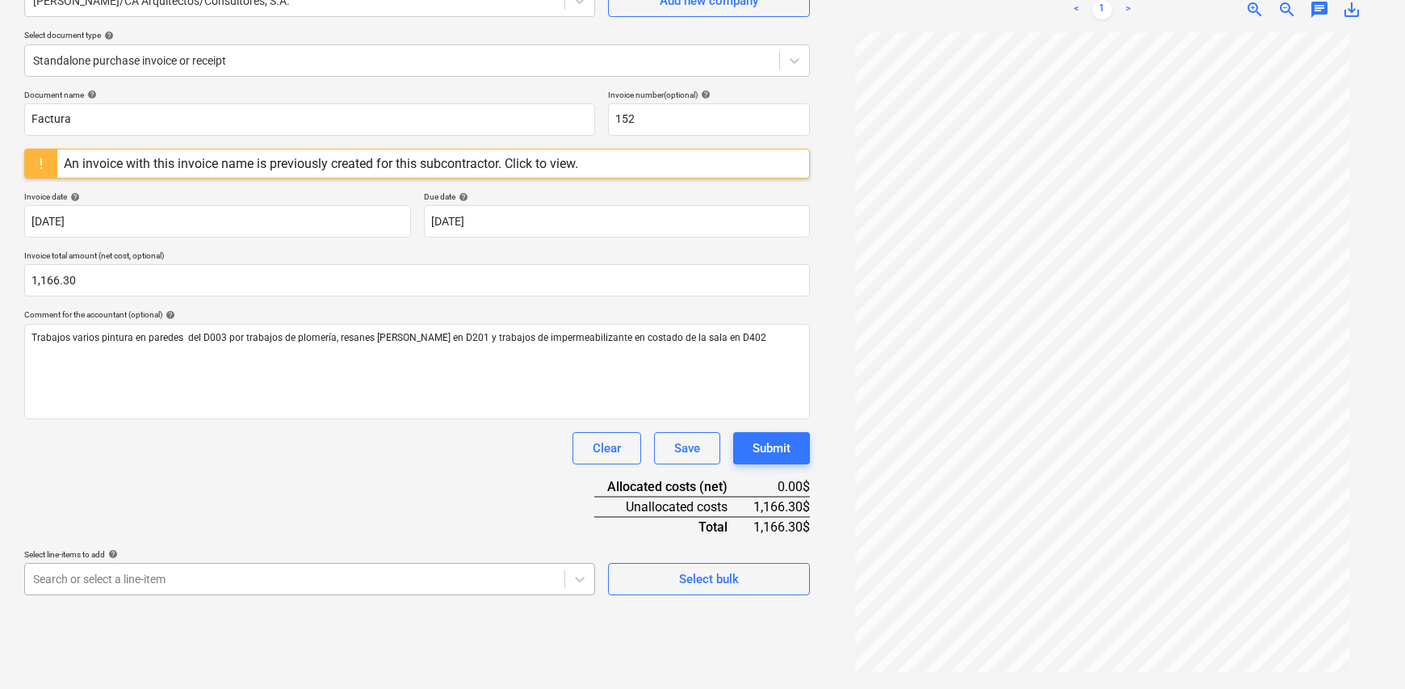
scroll to position [316, 0]
click at [337, 527] on body "Sales Projects Contacts Company Inbox Approvals format_size keyboard_arrow_down…" at bounding box center [702, 183] width 1405 height 689
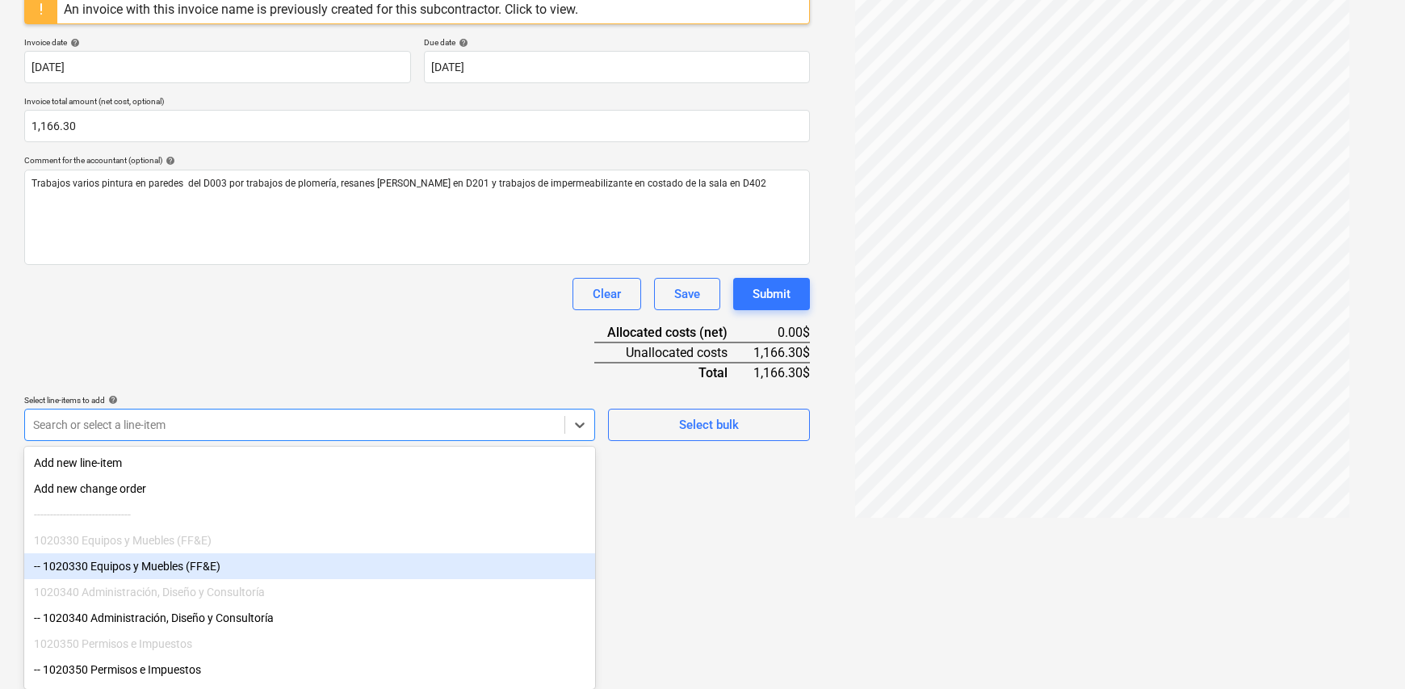
scroll to position [140, 0]
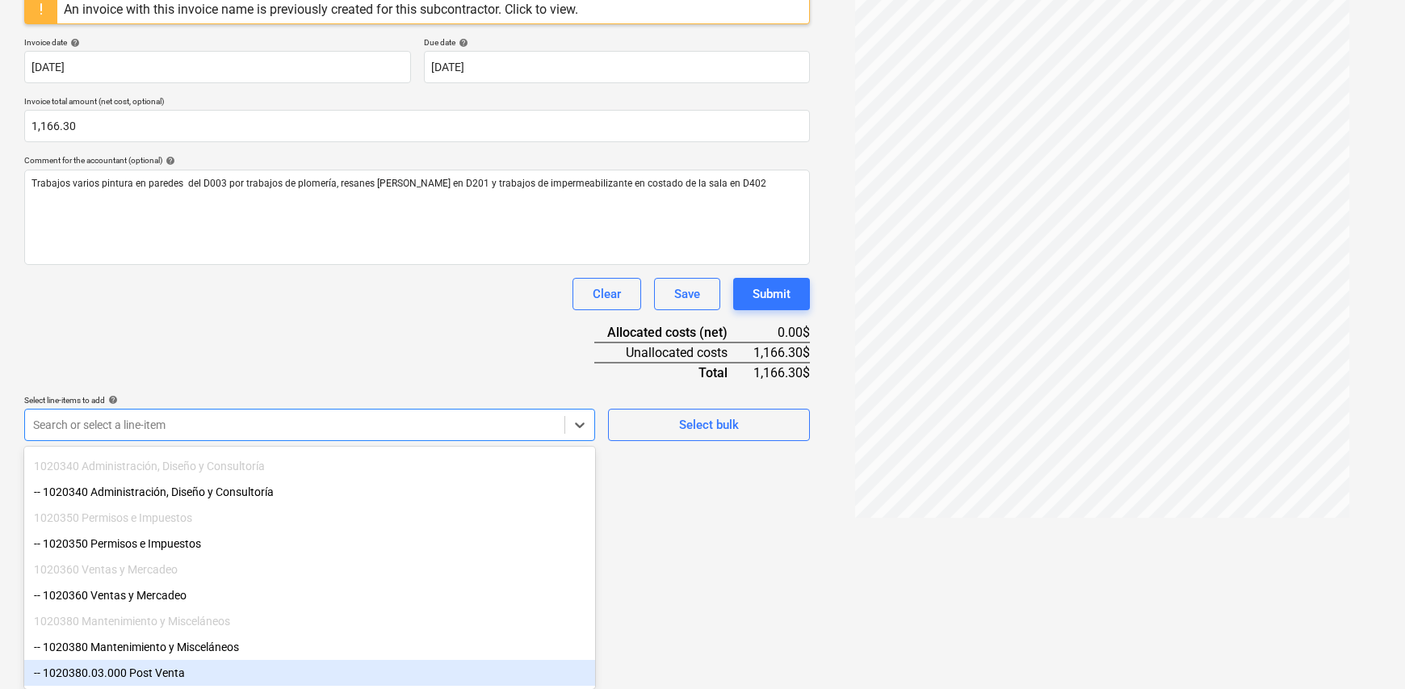
click at [226, 677] on div "-- 1020380.03.000 Post Venta" at bounding box center [309, 673] width 571 height 26
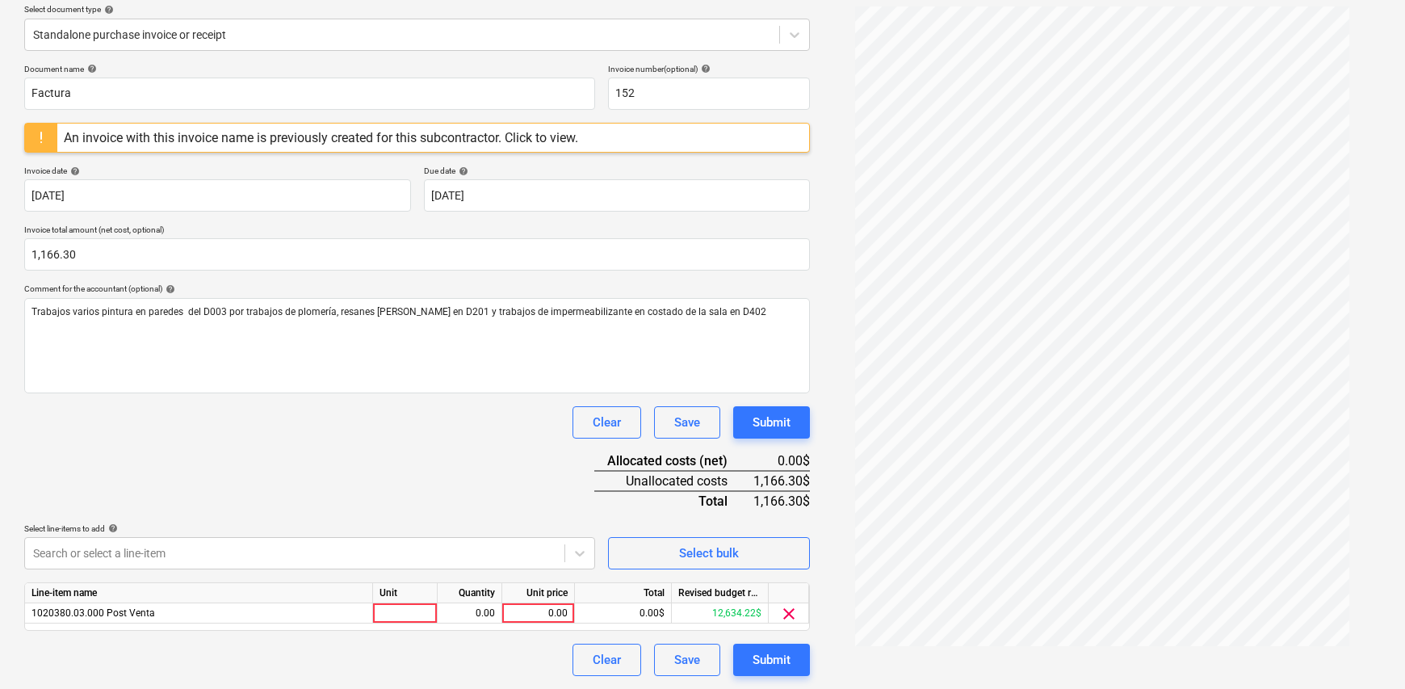
scroll to position [187, 0]
click at [706, 502] on html "Sales Projects Contacts Company Inbox Approvals format_size keyboard_arrow_down…" at bounding box center [702, 157] width 1405 height 689
click at [403, 616] on div at bounding box center [405, 614] width 65 height 20
type input "1"
click at [468, 604] on div "0.00" at bounding box center [469, 614] width 51 height 20
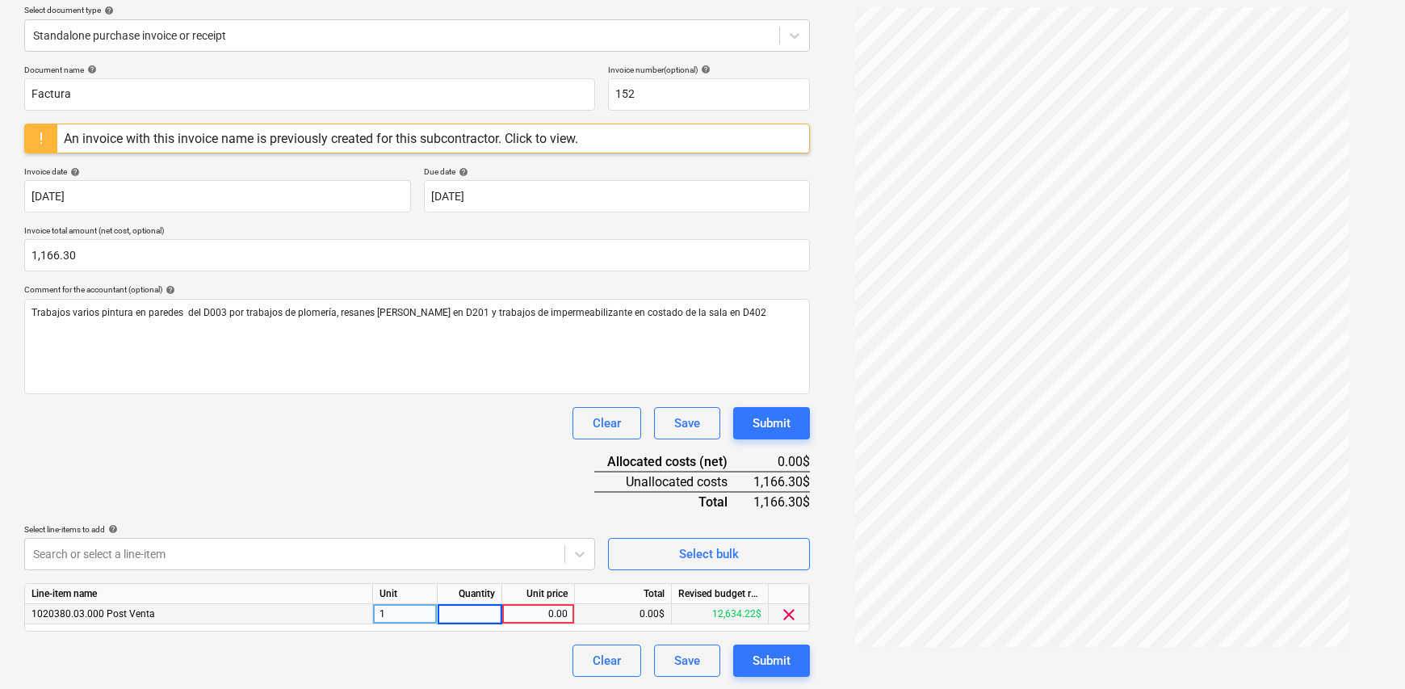
type input "1"
click at [526, 610] on div "0.00" at bounding box center [538, 614] width 59 height 20
type input "1166.30"
click at [446, 478] on div "Document name help Factura Invoice number (optional) help 152 An invoice with t…" at bounding box center [417, 371] width 786 height 612
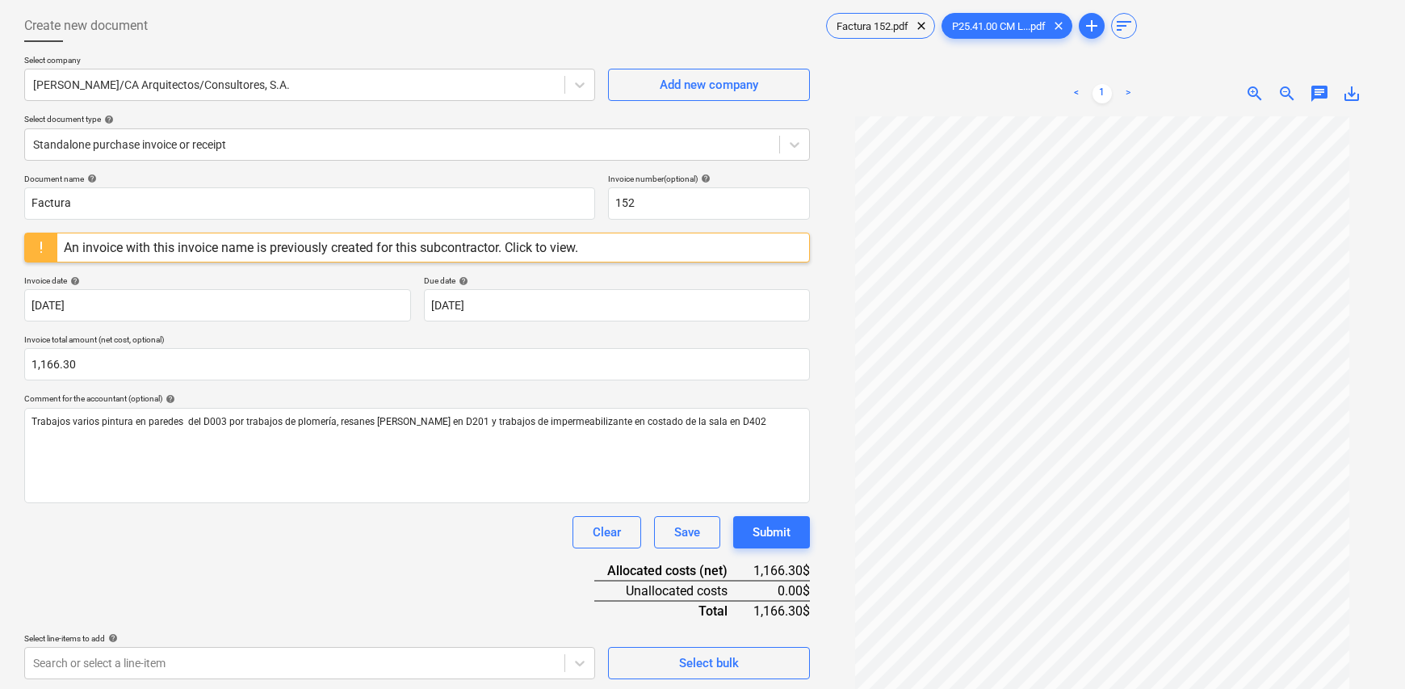
scroll to position [0, 0]
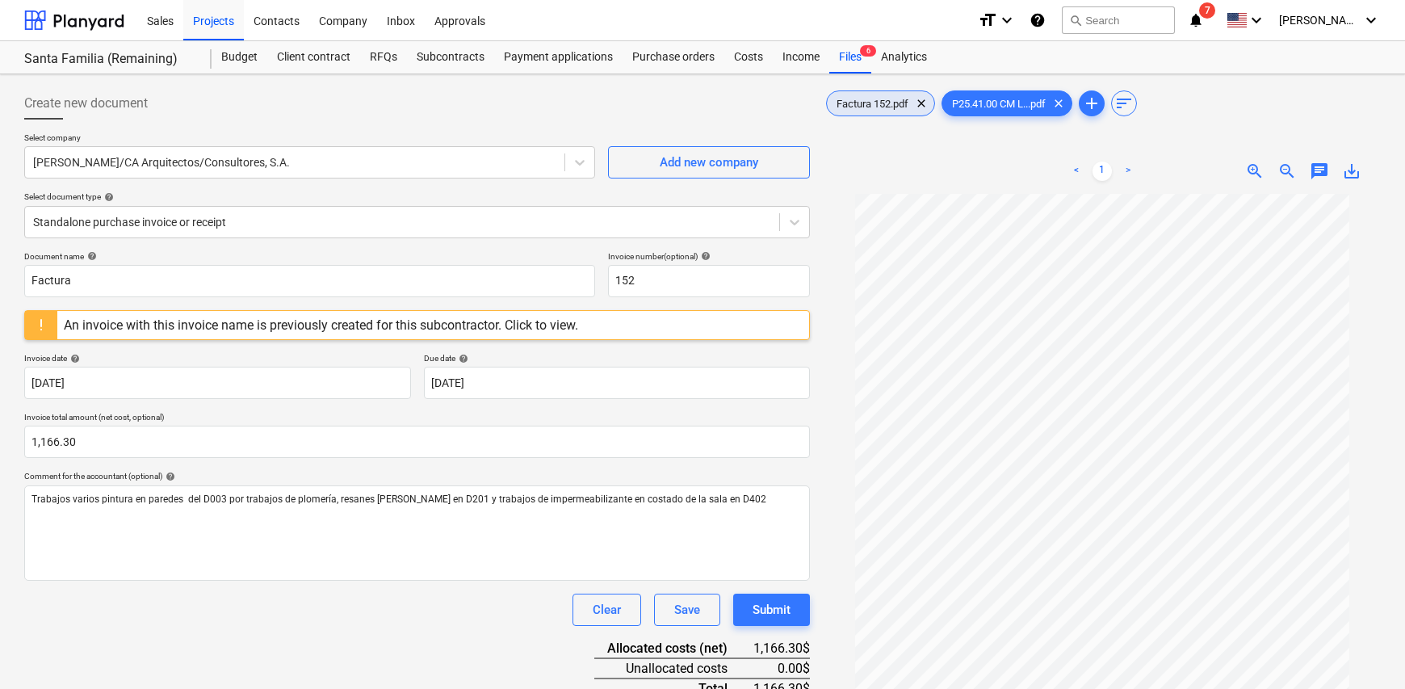
click at [879, 110] on div "Factura 152.pdf clear" at bounding box center [880, 103] width 109 height 26
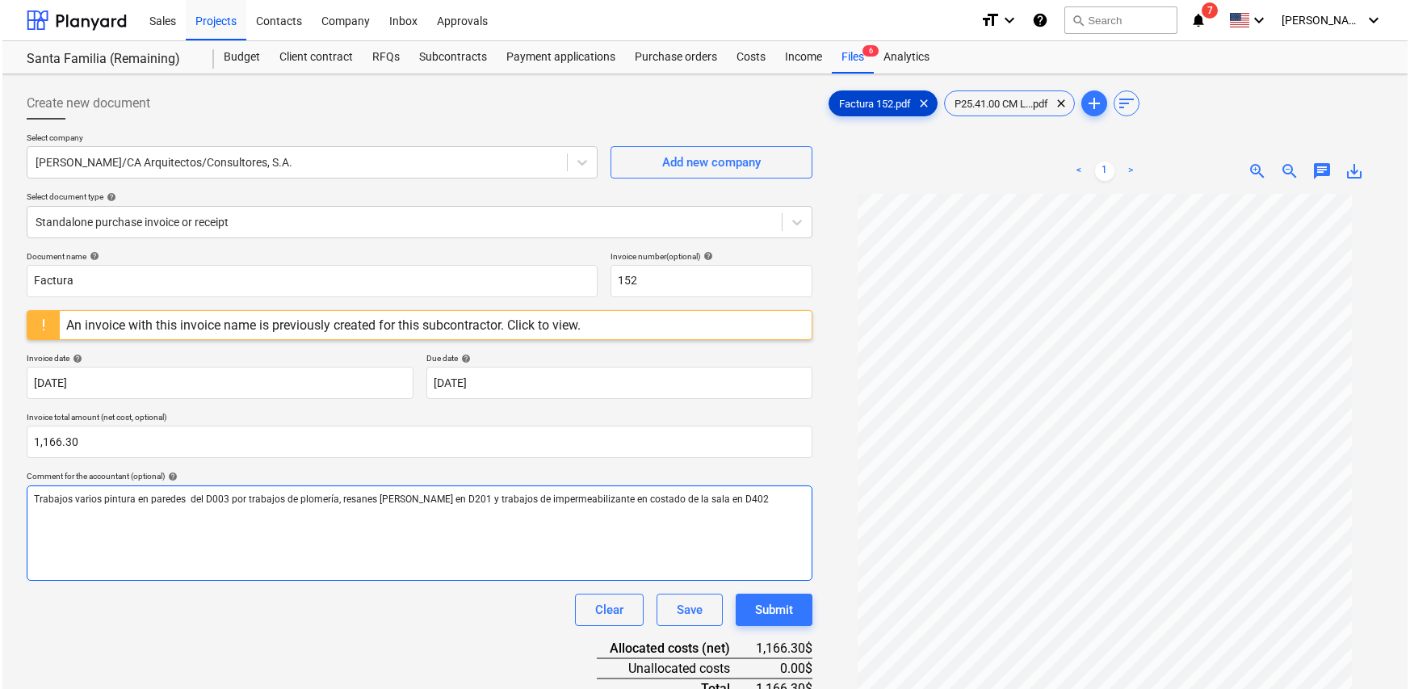
scroll to position [187, 0]
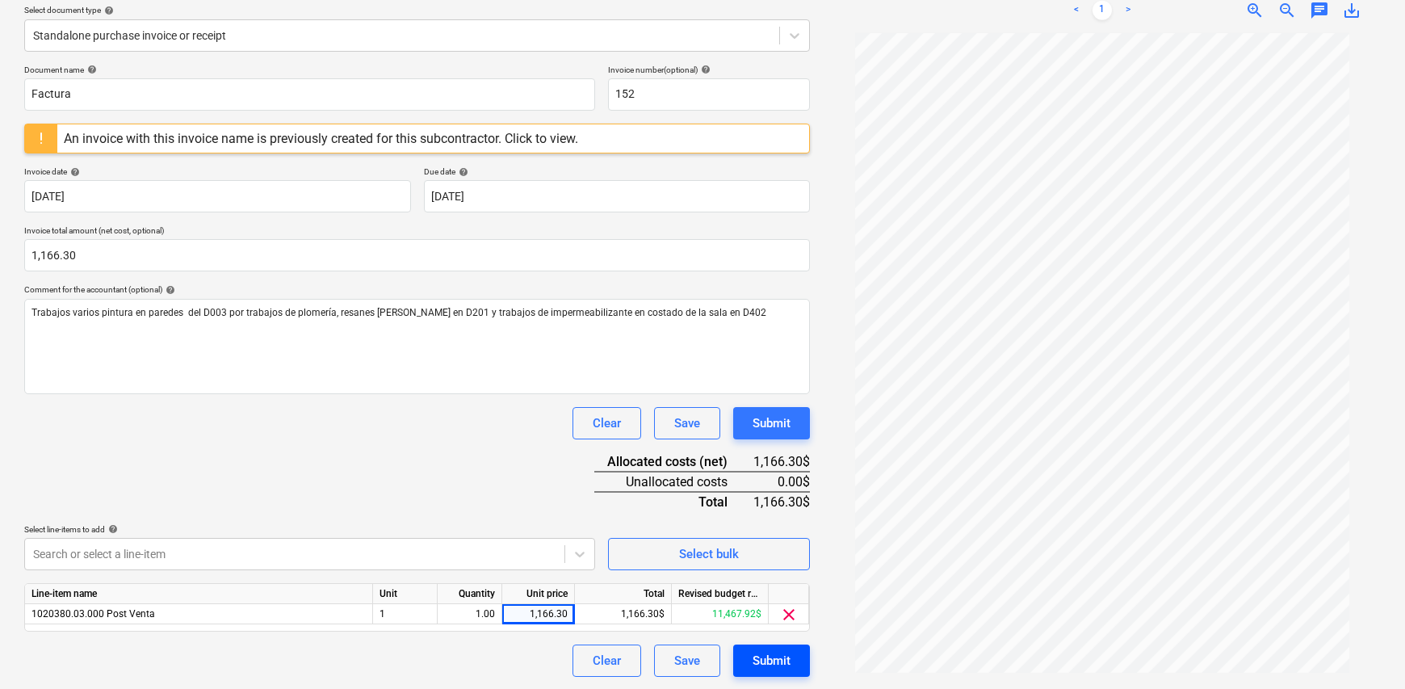
click at [781, 660] on div "Submit" at bounding box center [771, 660] width 38 height 21
